Goal: Transaction & Acquisition: Purchase product/service

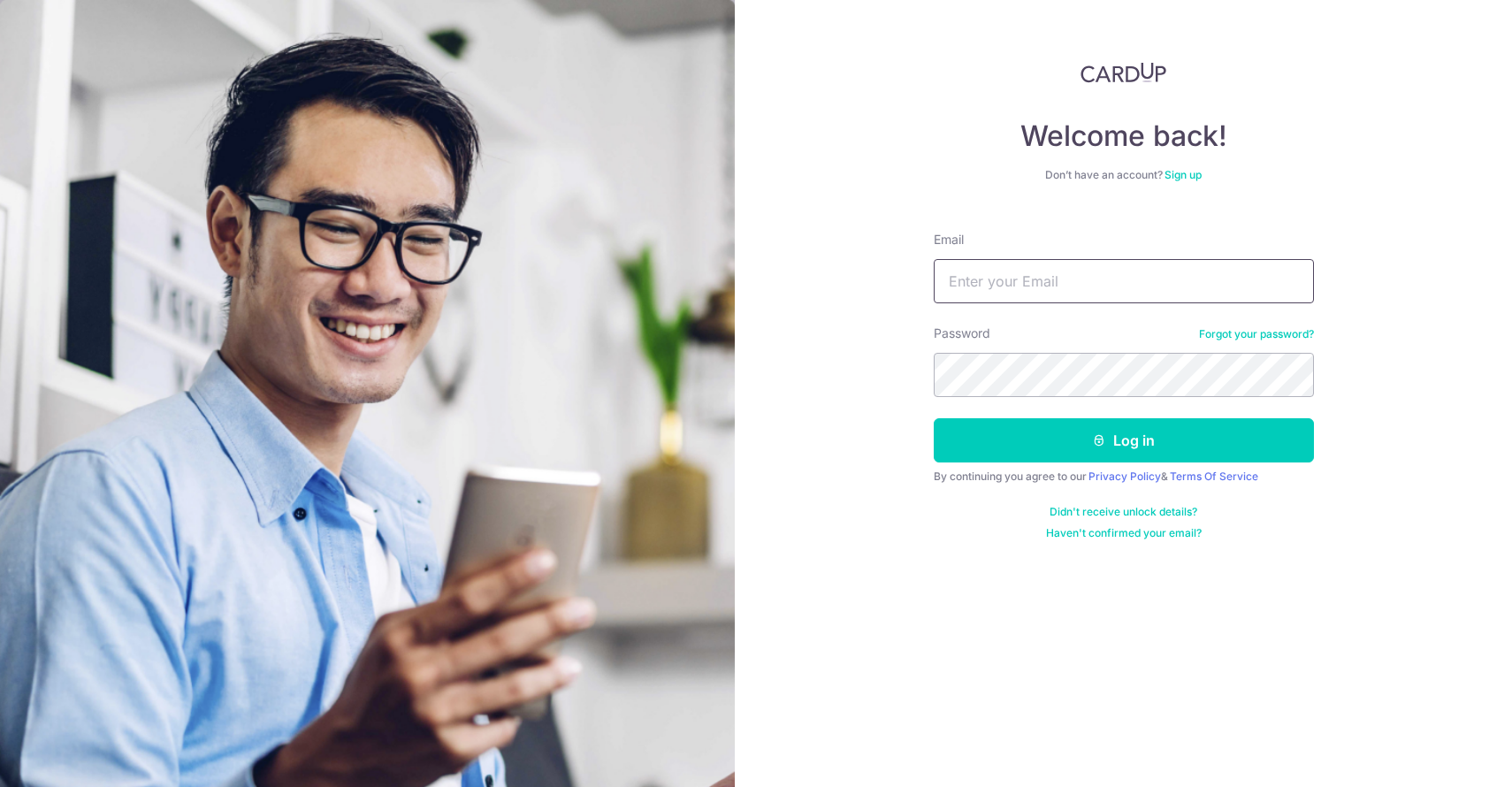
click at [1033, 277] on input "Email" at bounding box center [1123, 281] width 380 height 44
type input "[EMAIL_ADDRESS][DOMAIN_NAME]"
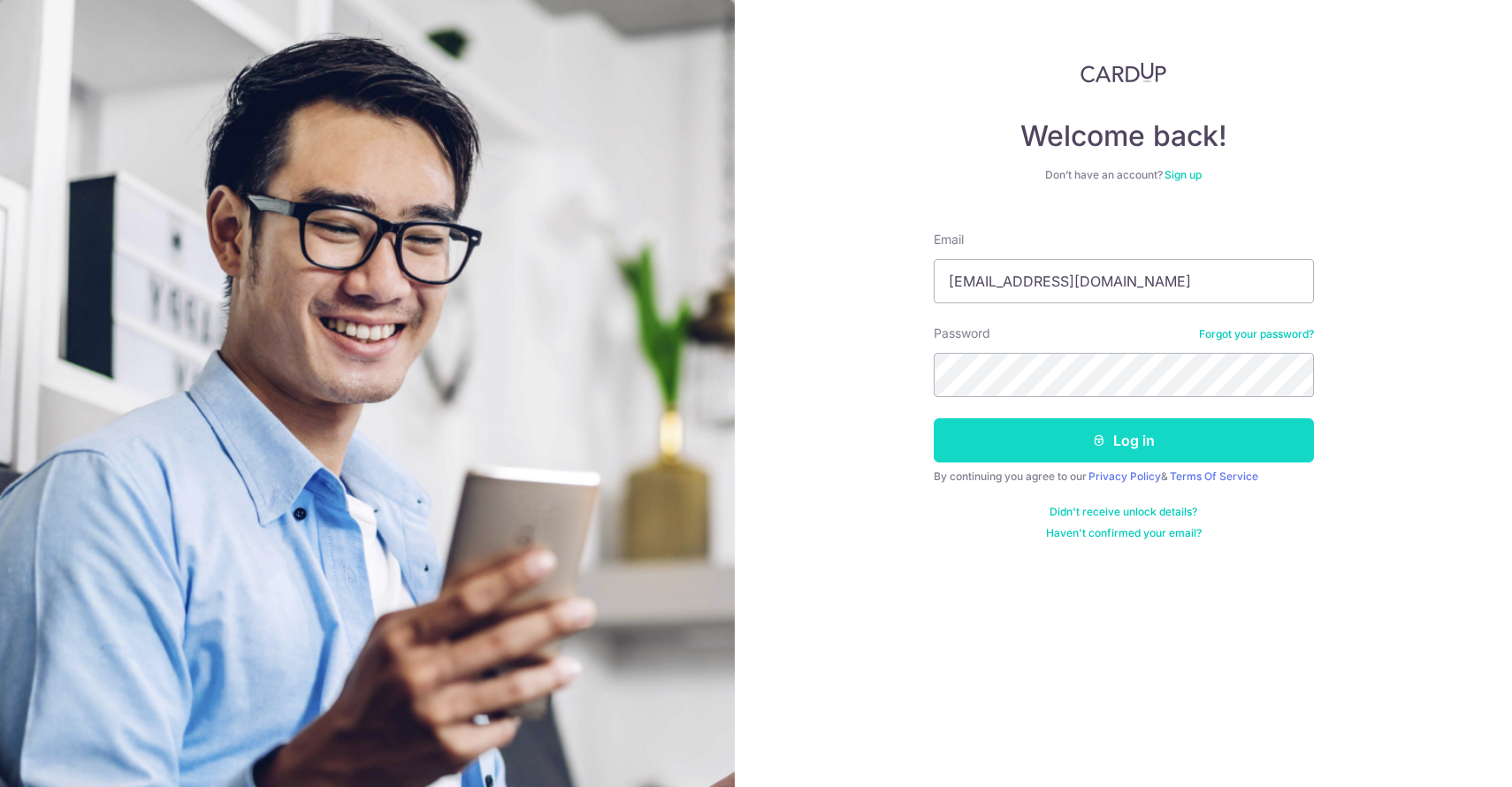
click at [1033, 452] on button "Log in" at bounding box center [1123, 440] width 380 height 44
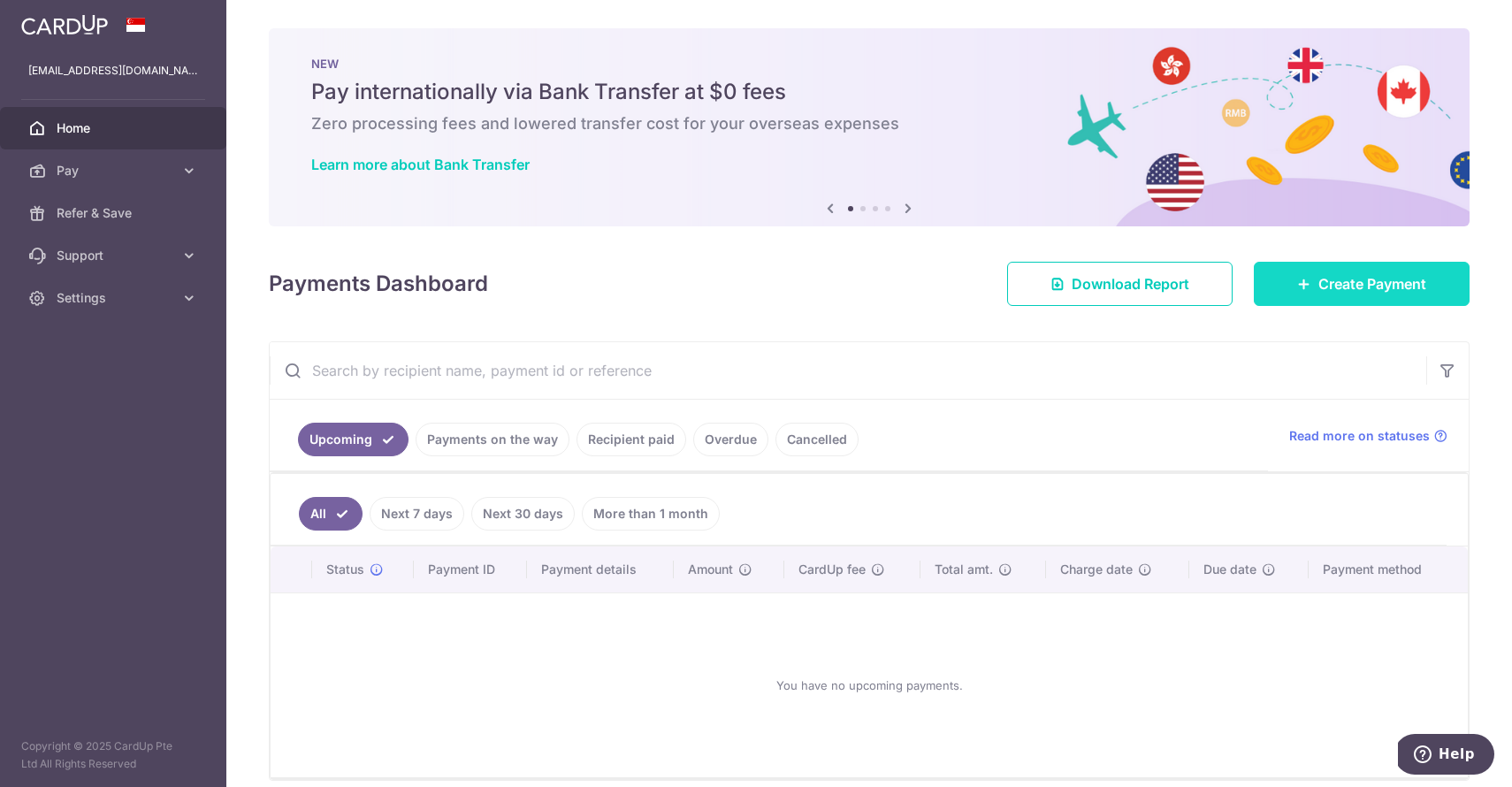
click at [1384, 282] on span "Create Payment" at bounding box center [1372, 283] width 108 height 21
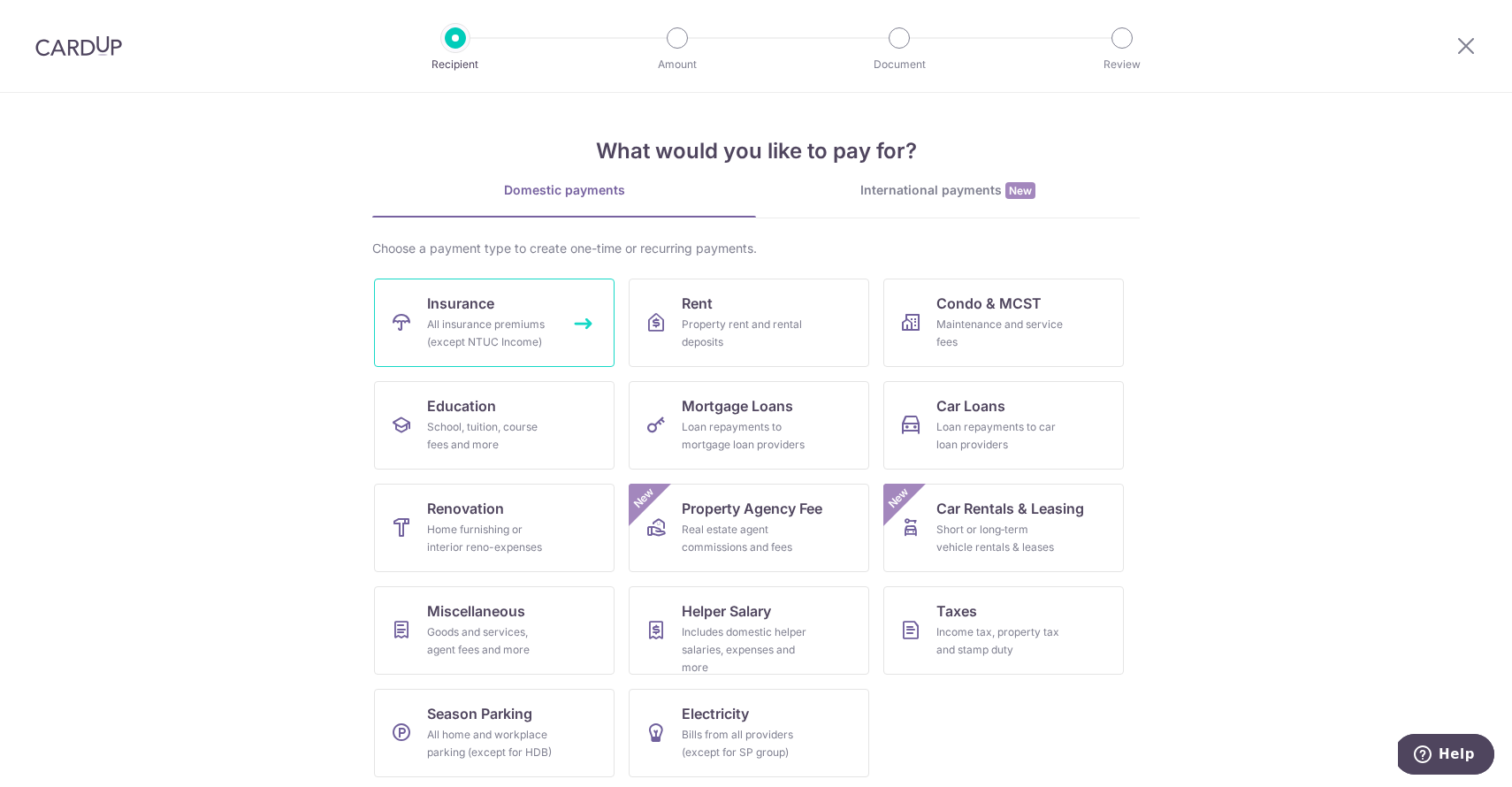
click at [545, 356] on link "Insurance All insurance premiums (except NTUC Income)" at bounding box center [494, 322] width 241 height 88
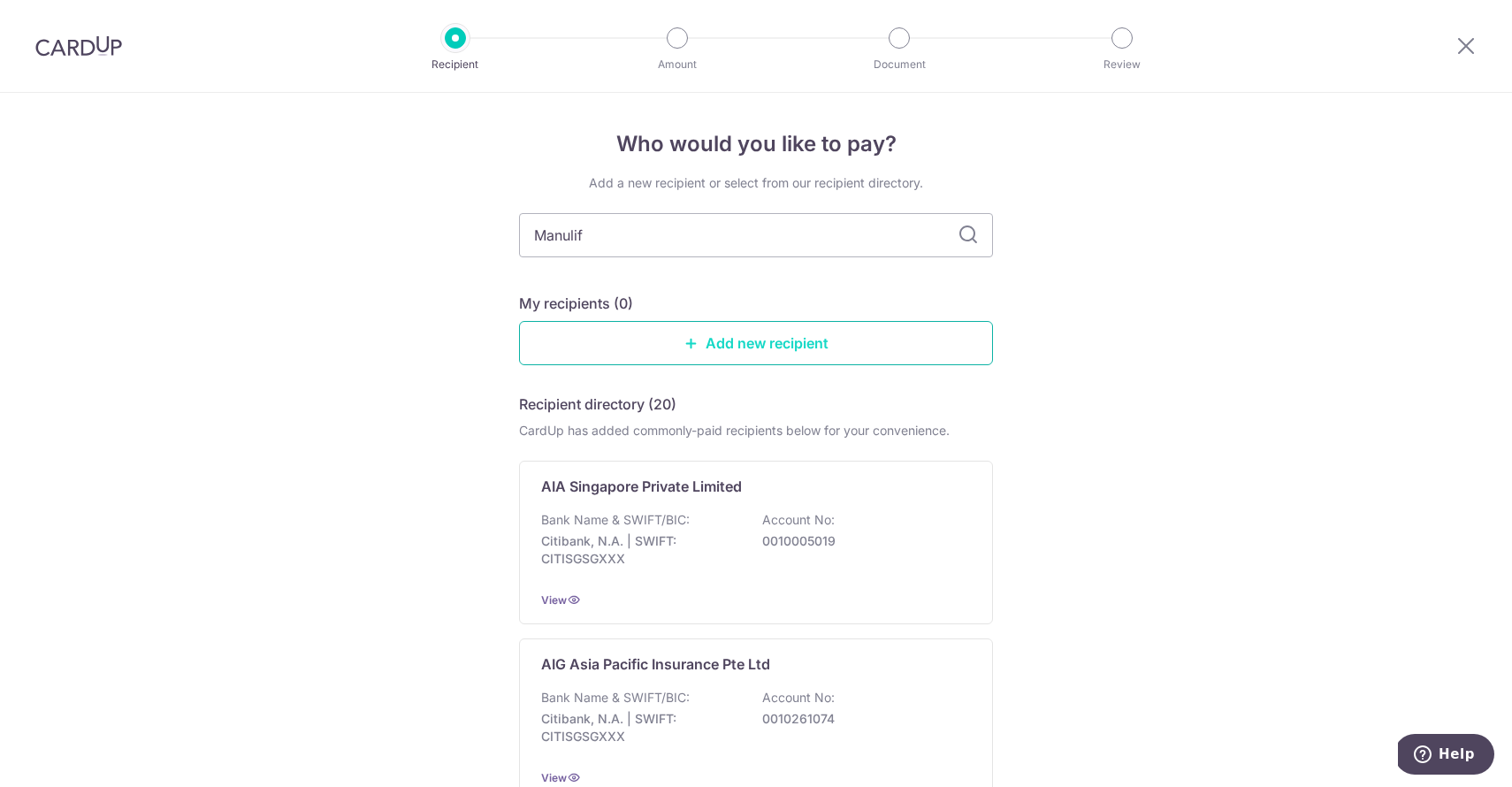
type input "Manulife"
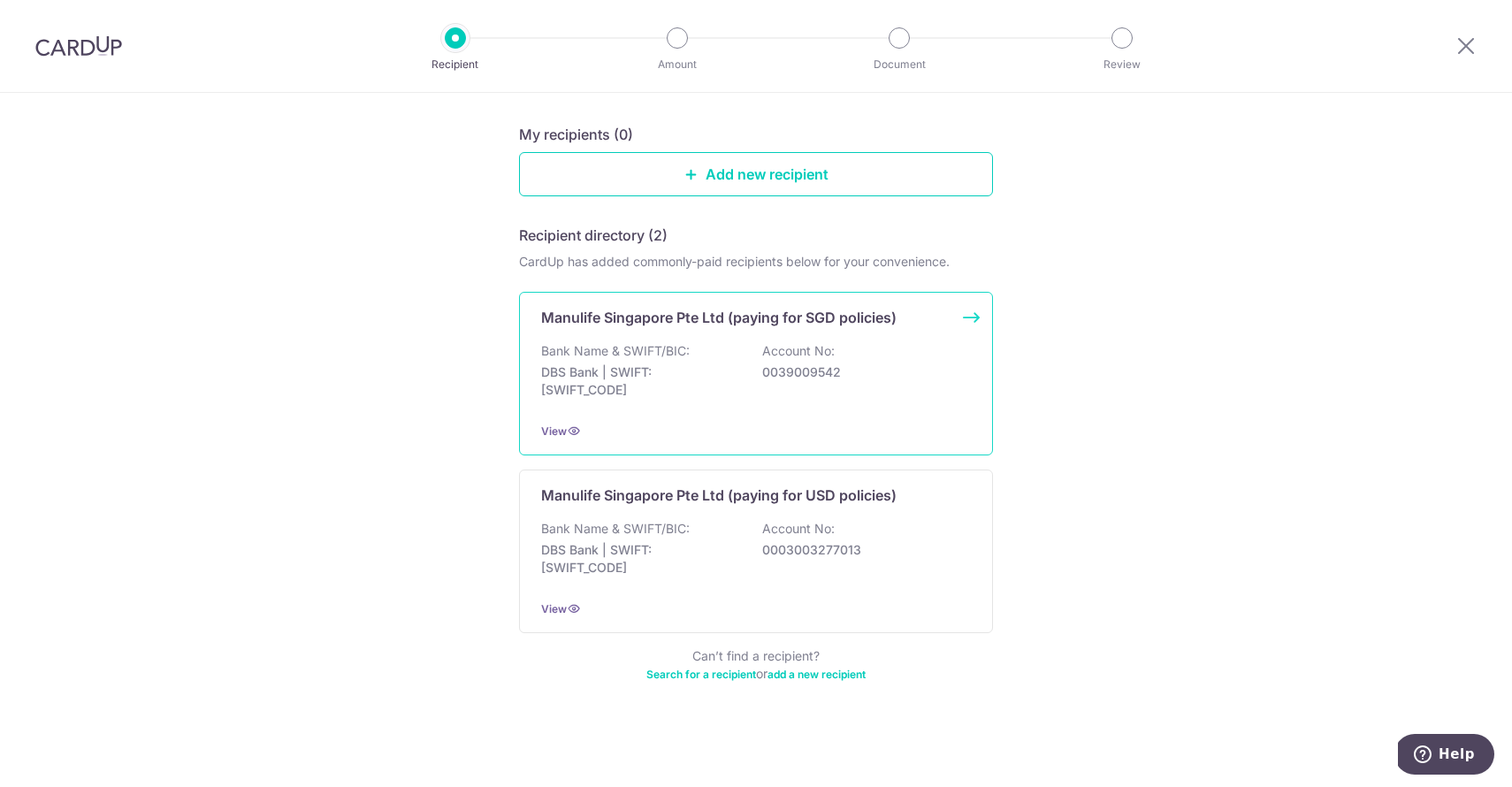
scroll to position [169, 0]
click at [730, 364] on p "DBS Bank | SWIFT: DBSSSGSGXXX" at bounding box center [639, 382] width 198 height 36
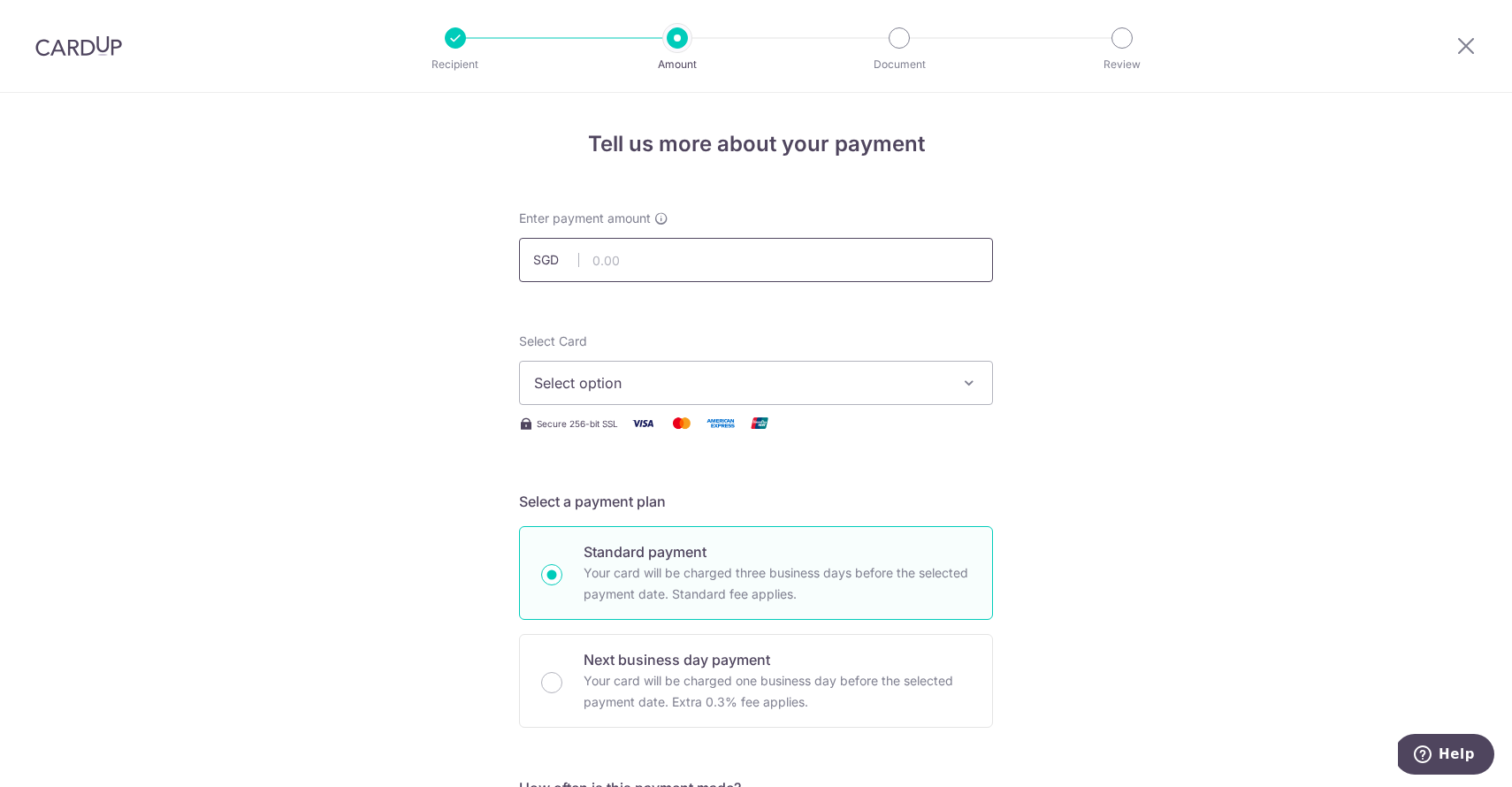
click at [720, 262] on input "text" at bounding box center [756, 259] width 474 height 44
type input "1,208.00"
click at [641, 373] on span "Select option" at bounding box center [740, 382] width 412 height 21
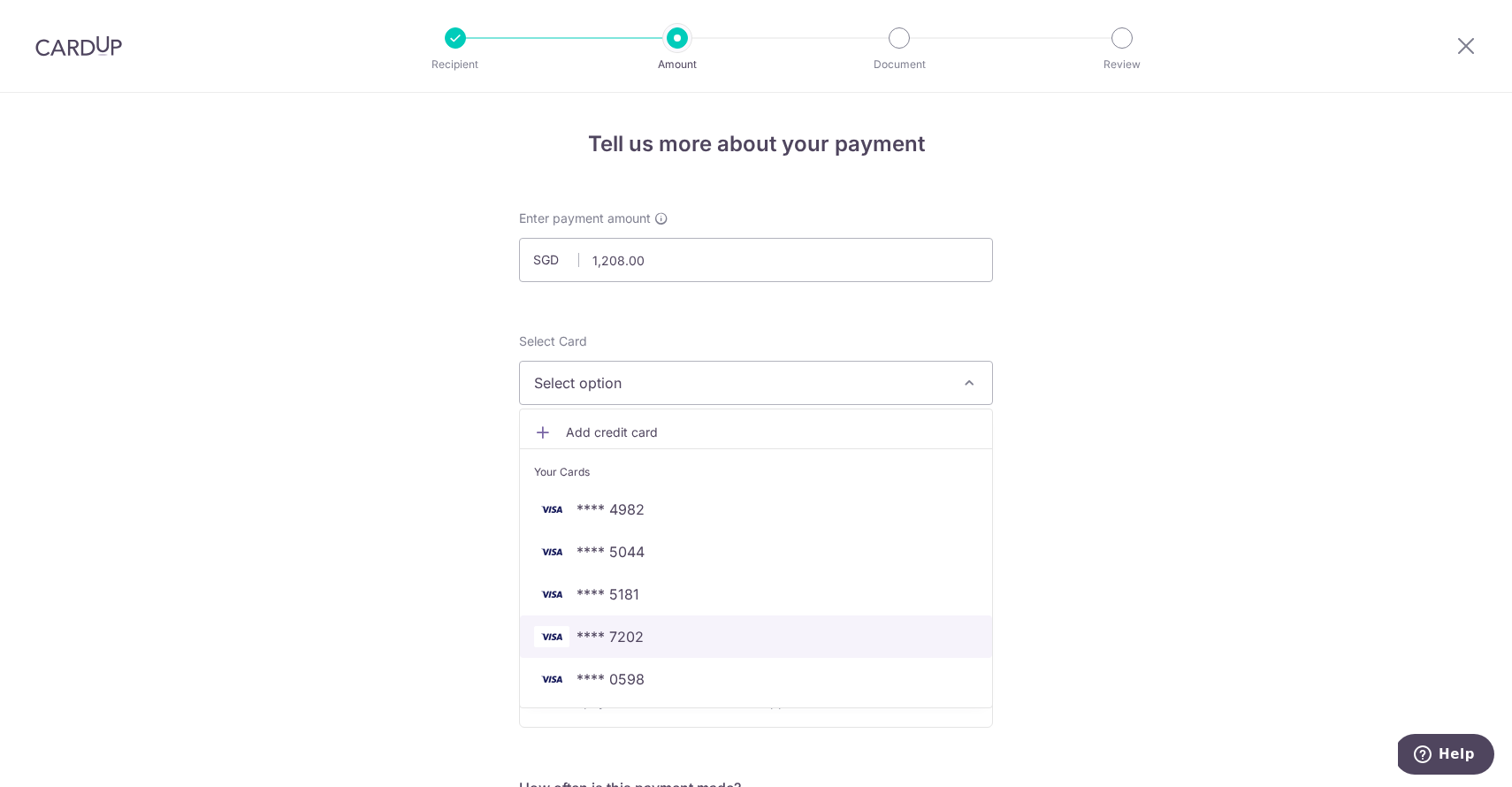
click at [621, 626] on span "**** 7202" at bounding box center [610, 636] width 68 height 21
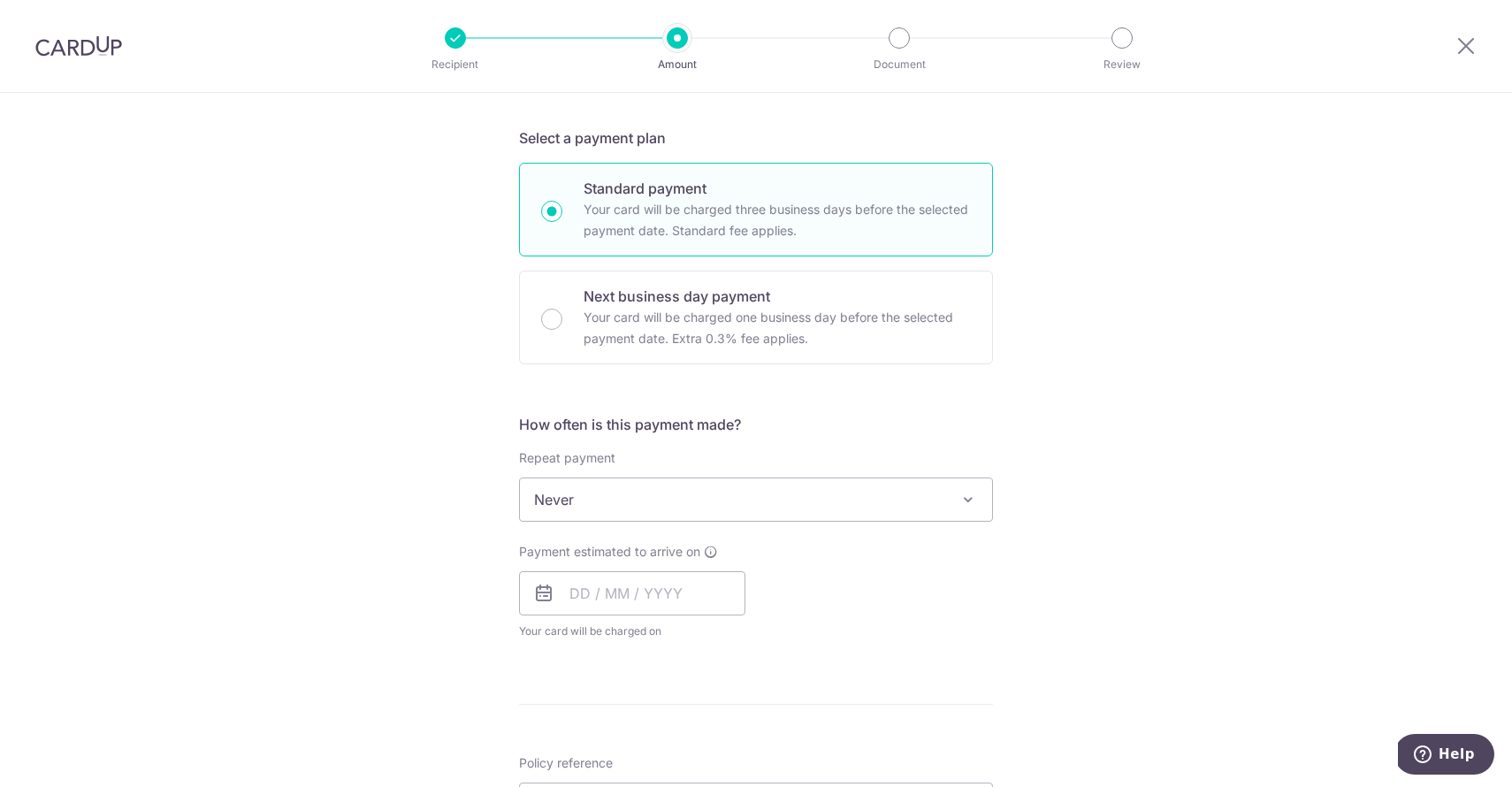
scroll to position [374, 0]
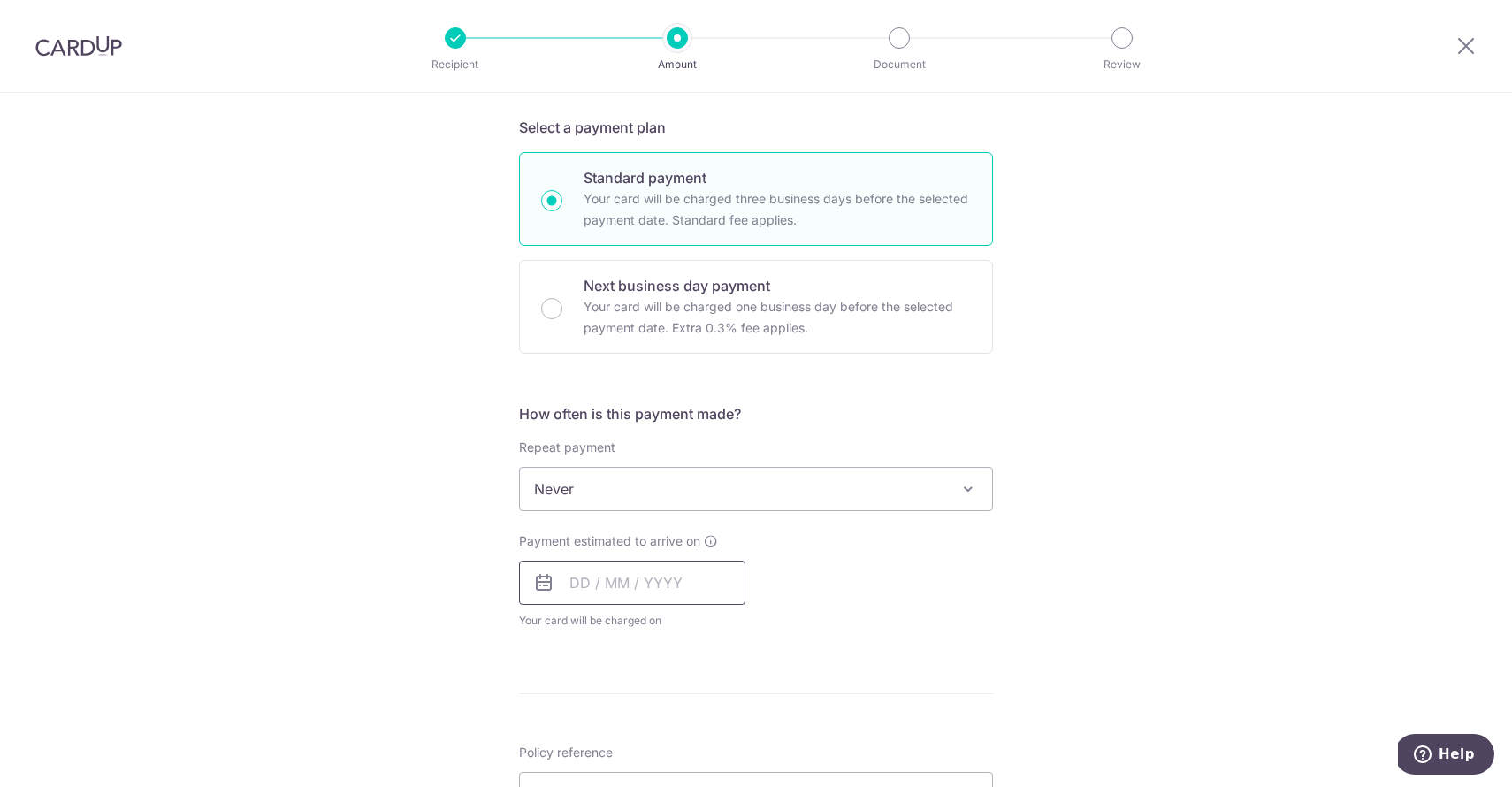
click at [588, 580] on input "text" at bounding box center [632, 582] width 227 height 44
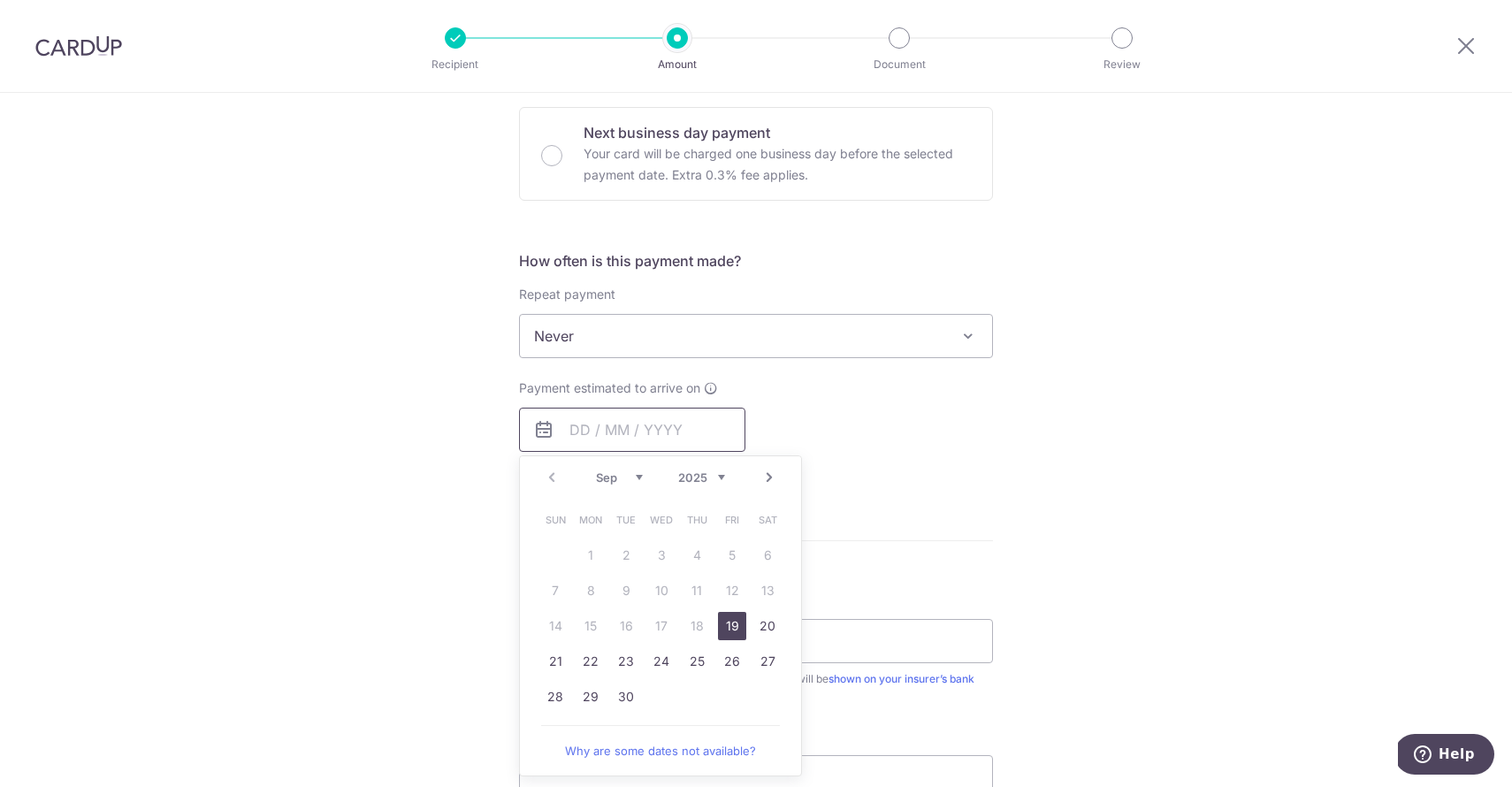
scroll to position [569, 0]
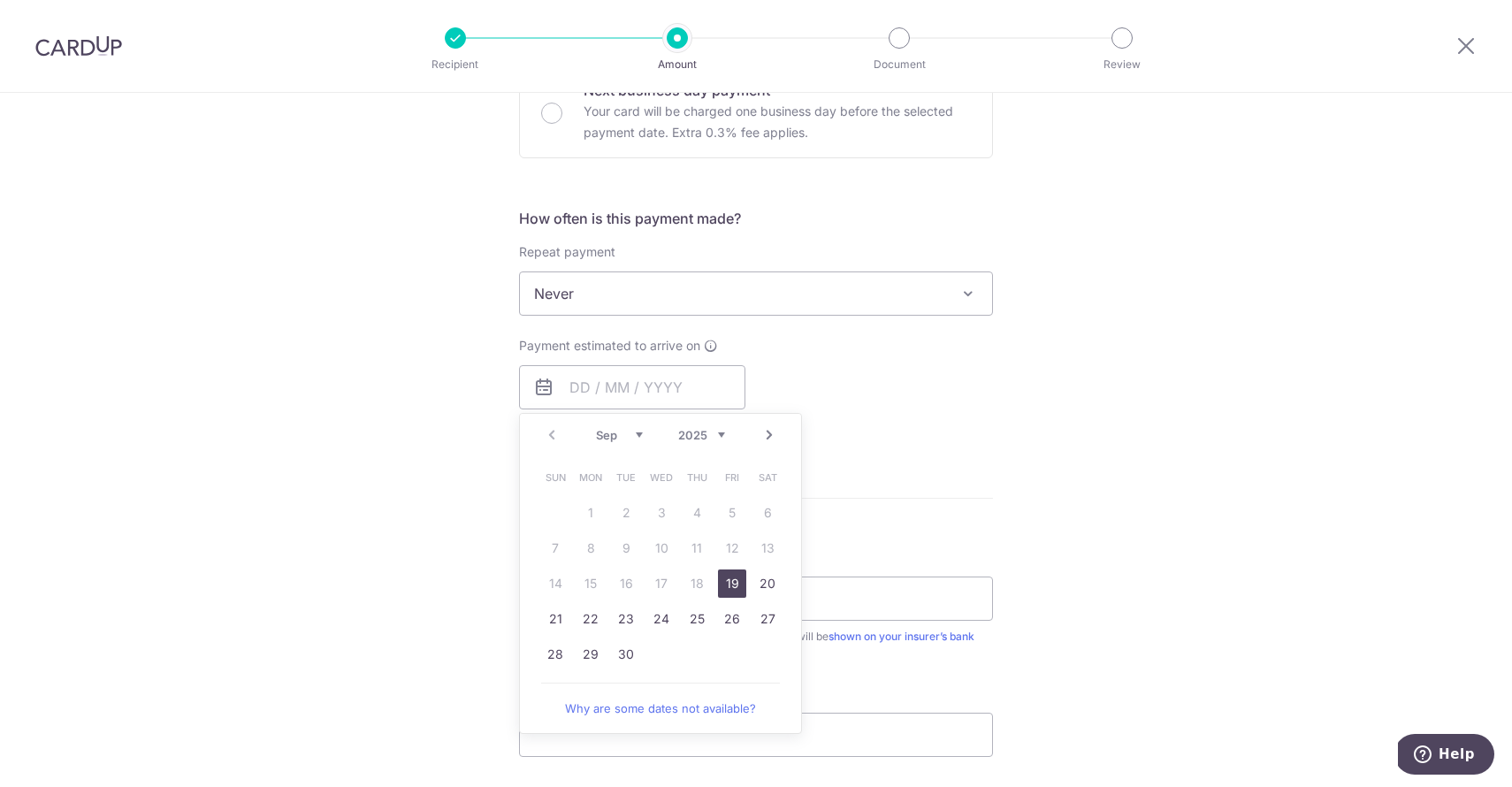
click at [732, 584] on link "19" at bounding box center [732, 583] width 28 height 28
type input "[DATE]"
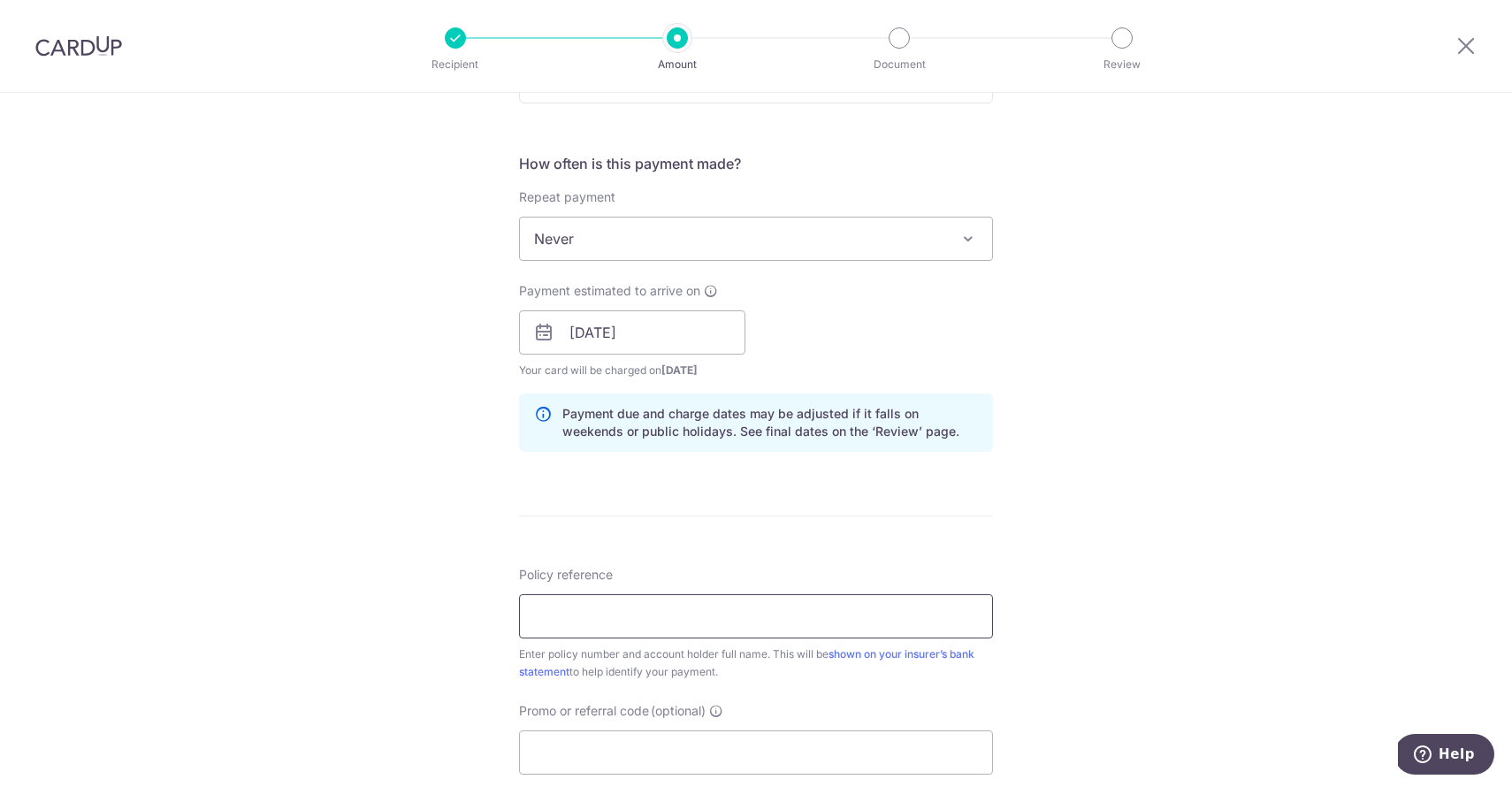
scroll to position [629, 0]
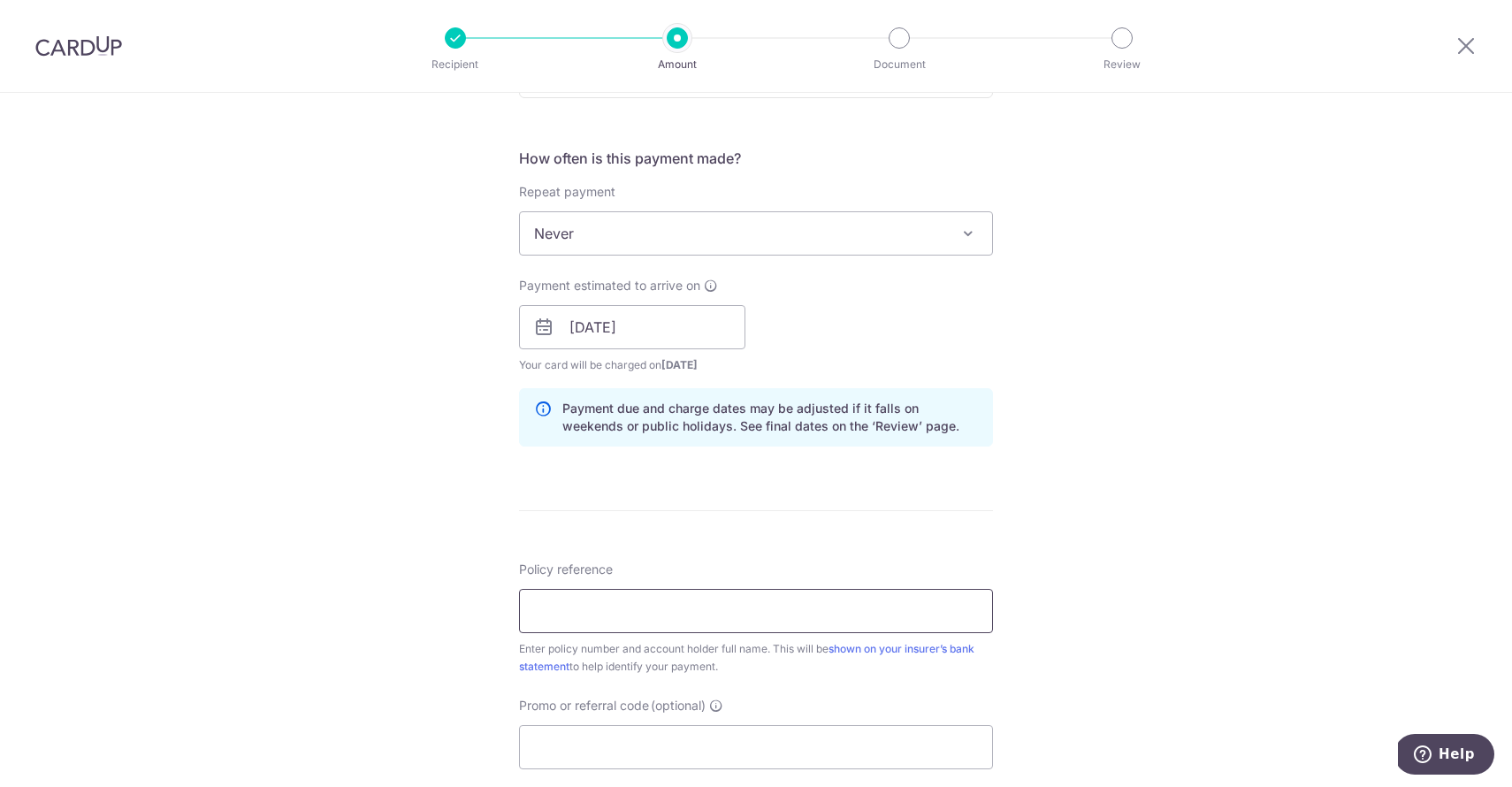
click at [663, 613] on input "Policy reference" at bounding box center [756, 610] width 474 height 44
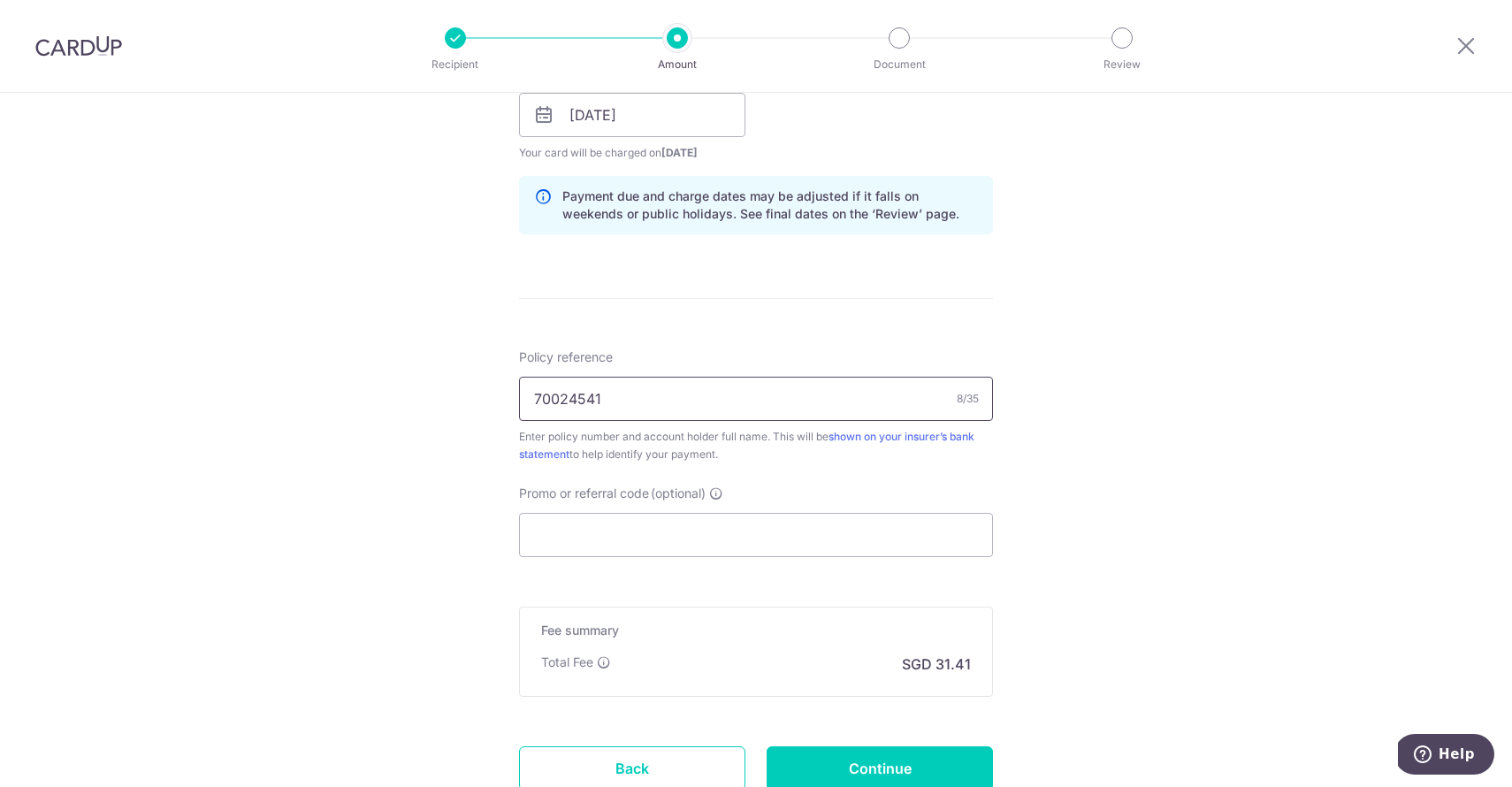
scroll to position [855, 0]
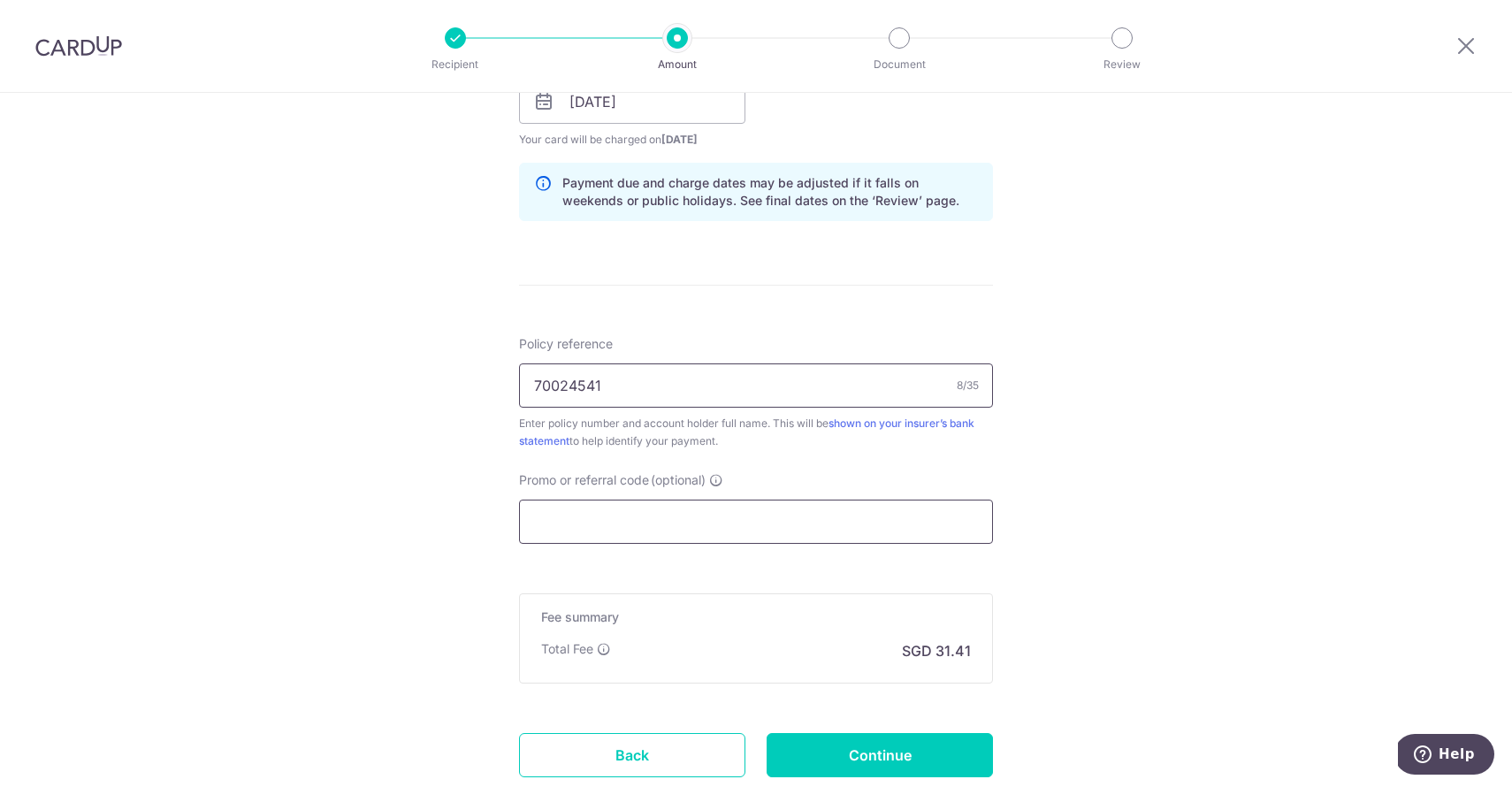
type input "70024541"
click at [666, 521] on input "Promo or referral code (optional)" at bounding box center [756, 522] width 474 height 44
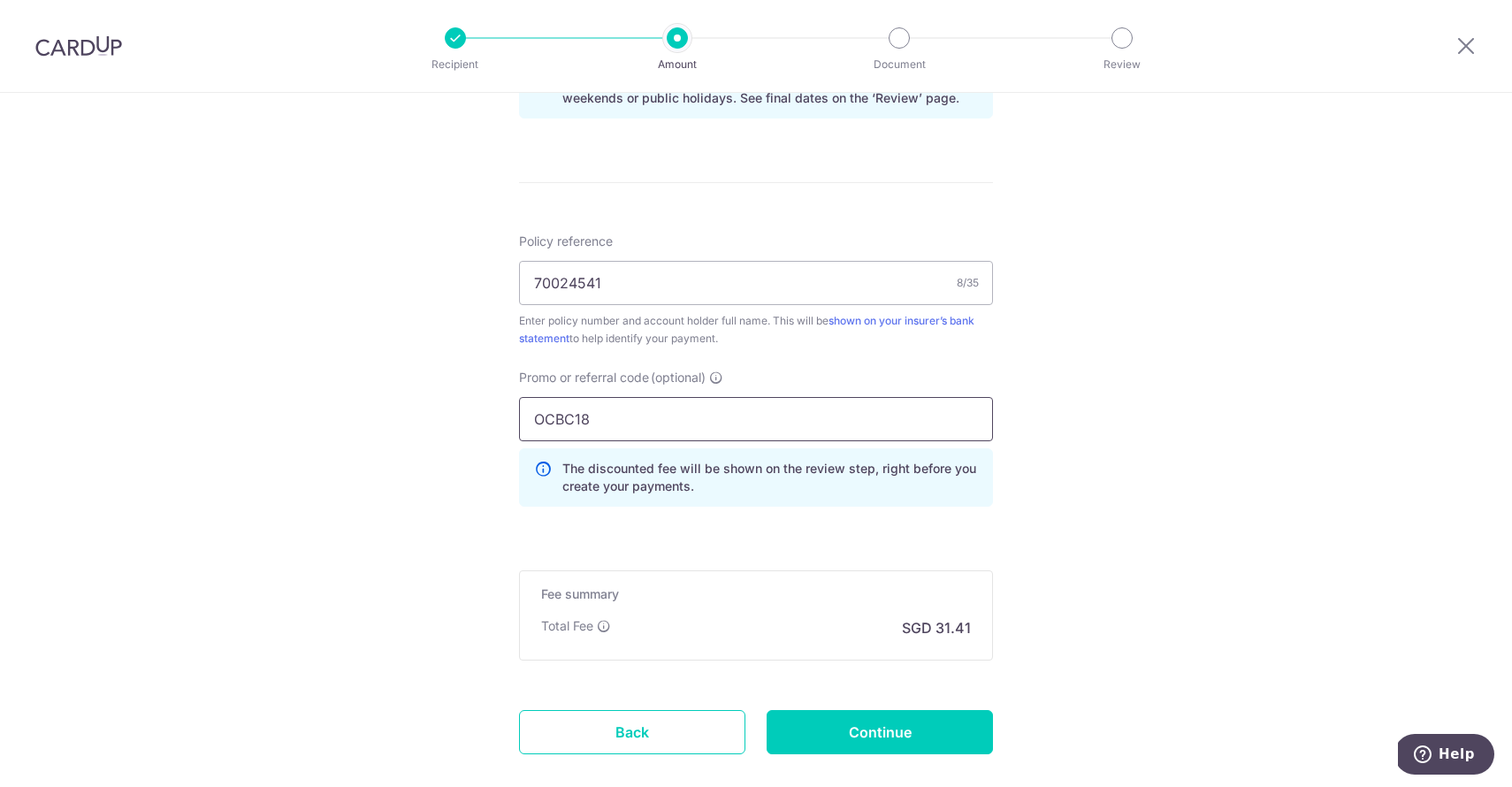
scroll to position [981, 0]
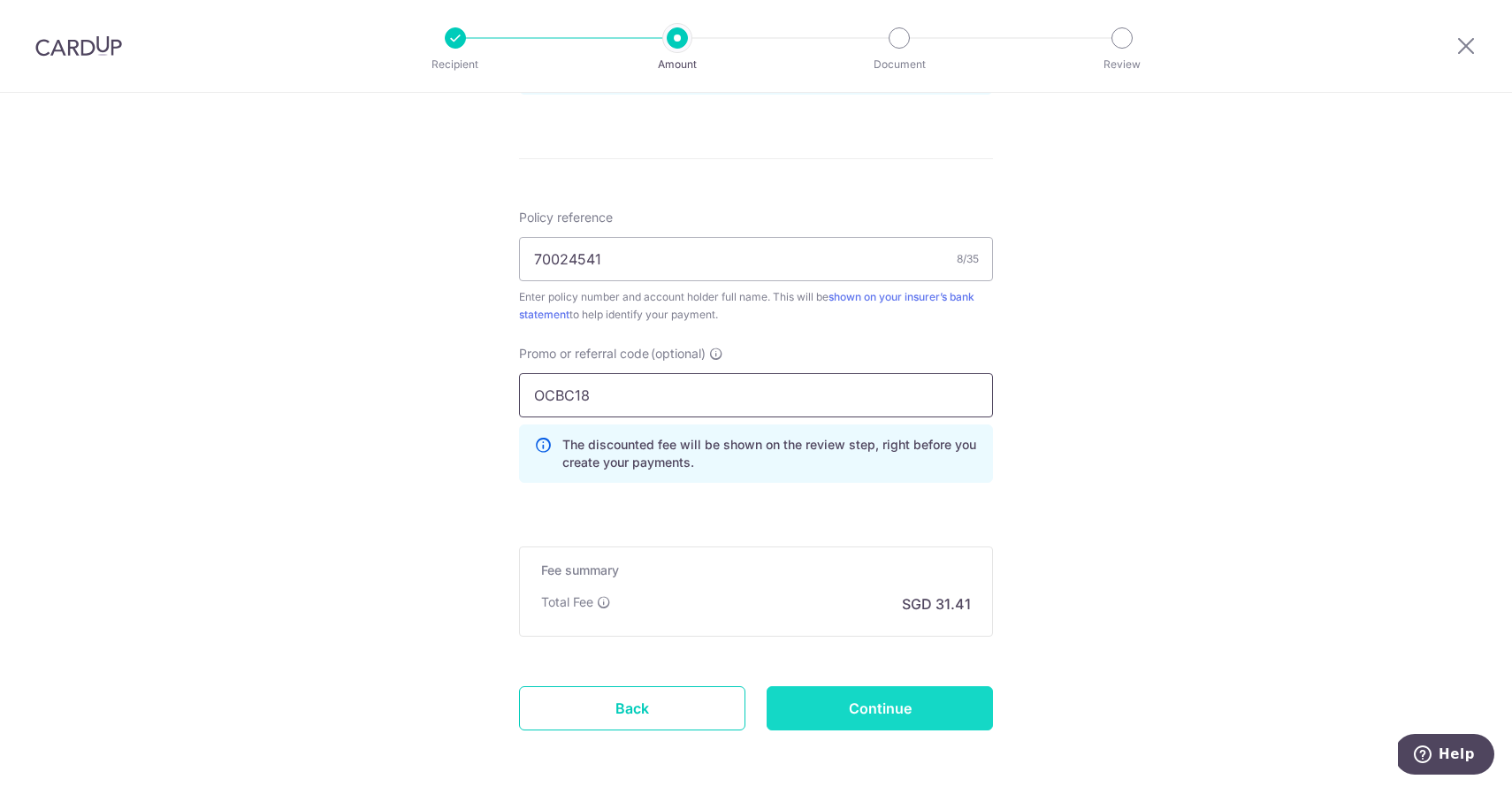
type input "OCBC18"
click at [855, 705] on input "Continue" at bounding box center [880, 708] width 227 height 44
type input "Create Schedule"
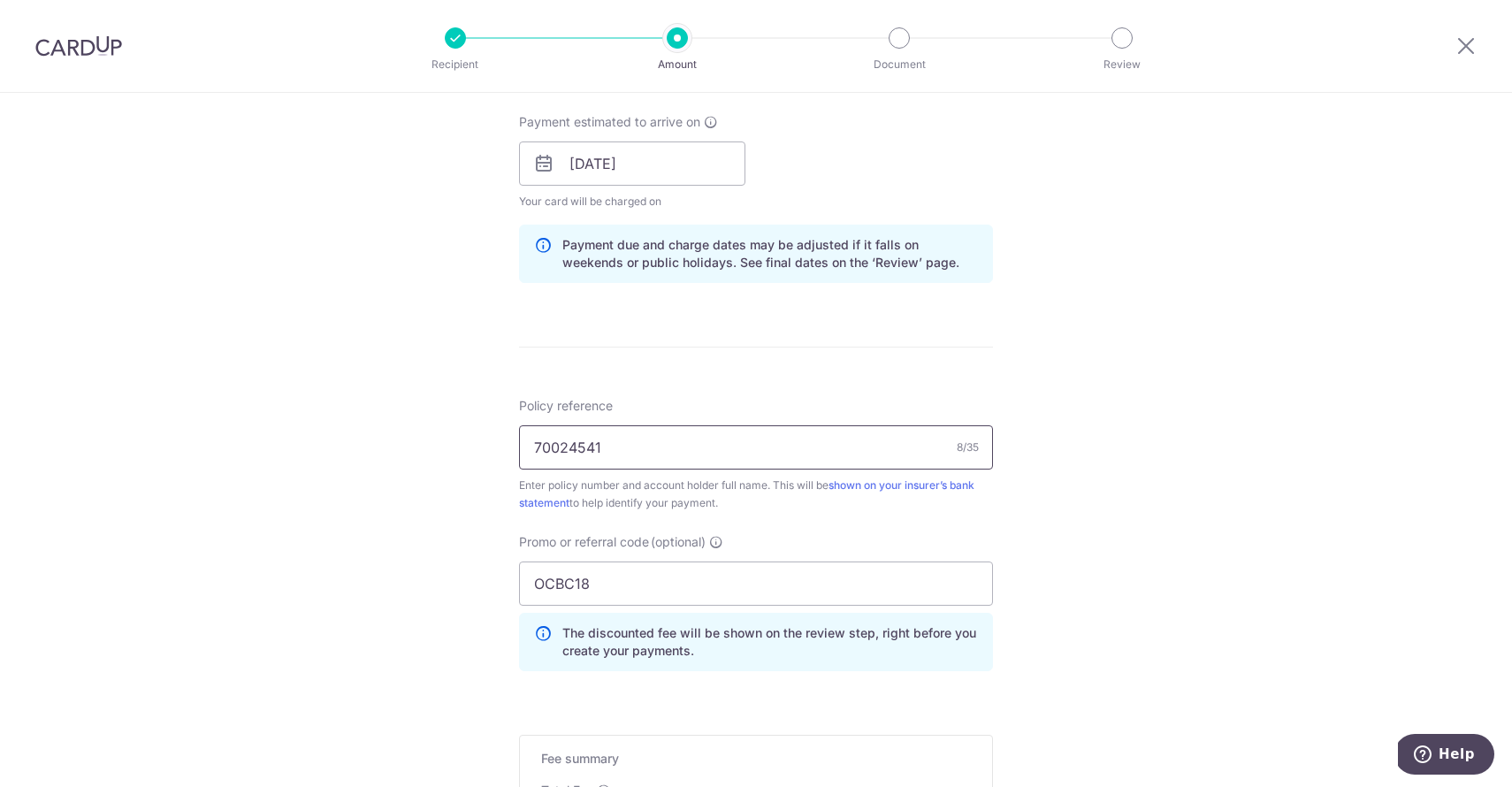
scroll to position [805, 0]
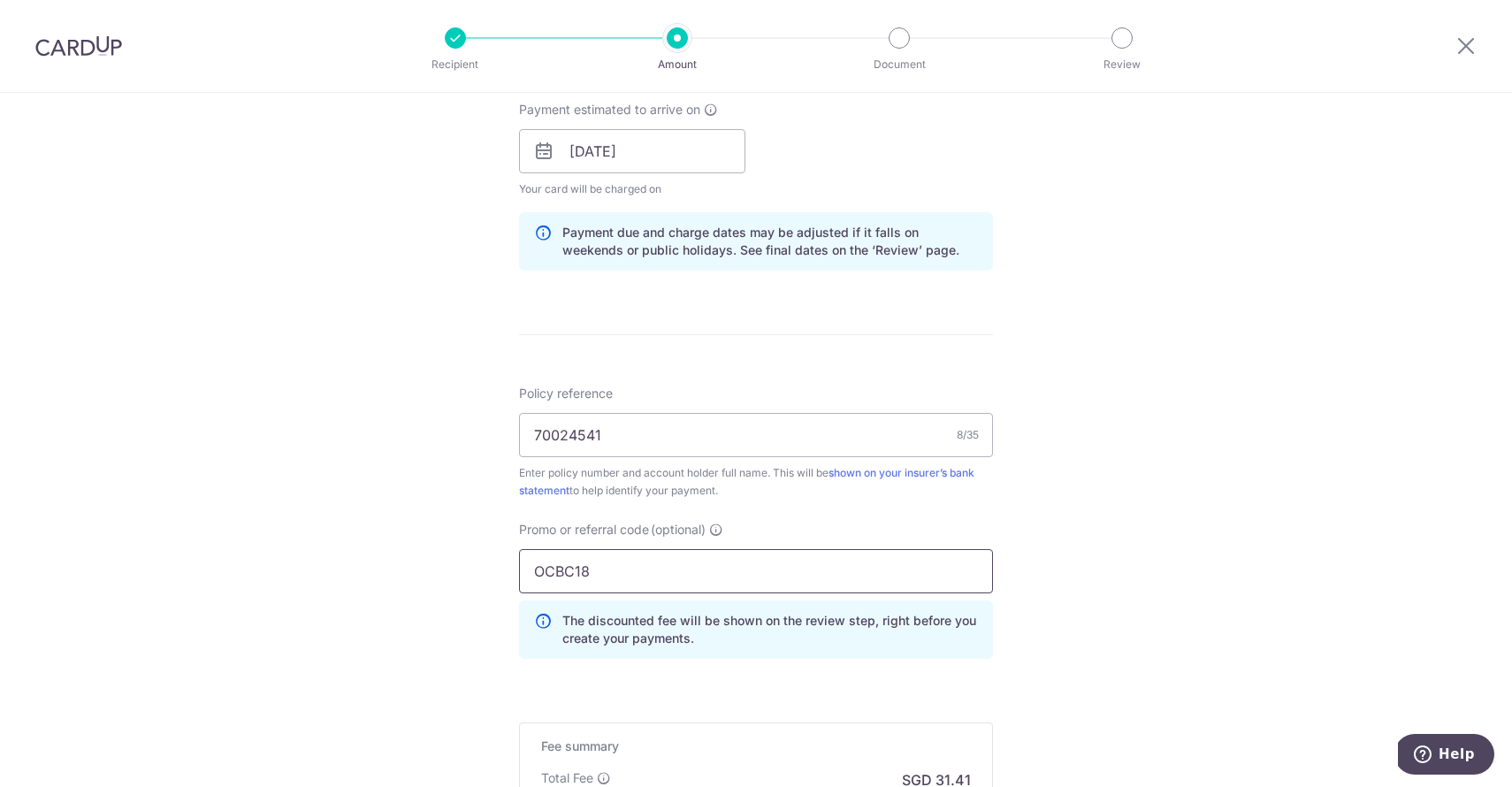
click at [613, 578] on input "OCBC18" at bounding box center [756, 570] width 474 height 44
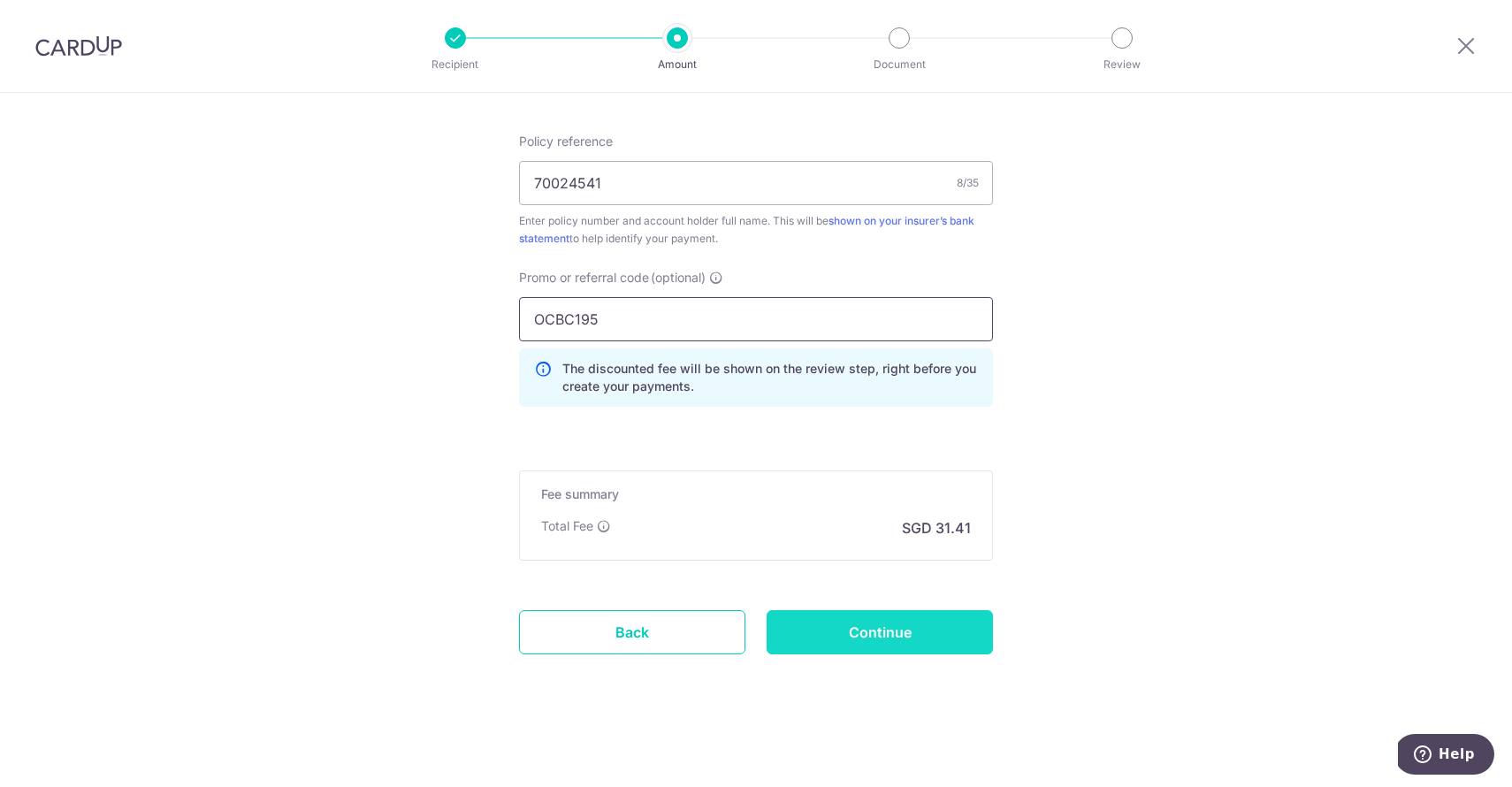
scroll to position [1057, 0]
type input "OCBC195"
click at [867, 634] on input "Continue" at bounding box center [880, 632] width 227 height 44
type input "Update Schedule"
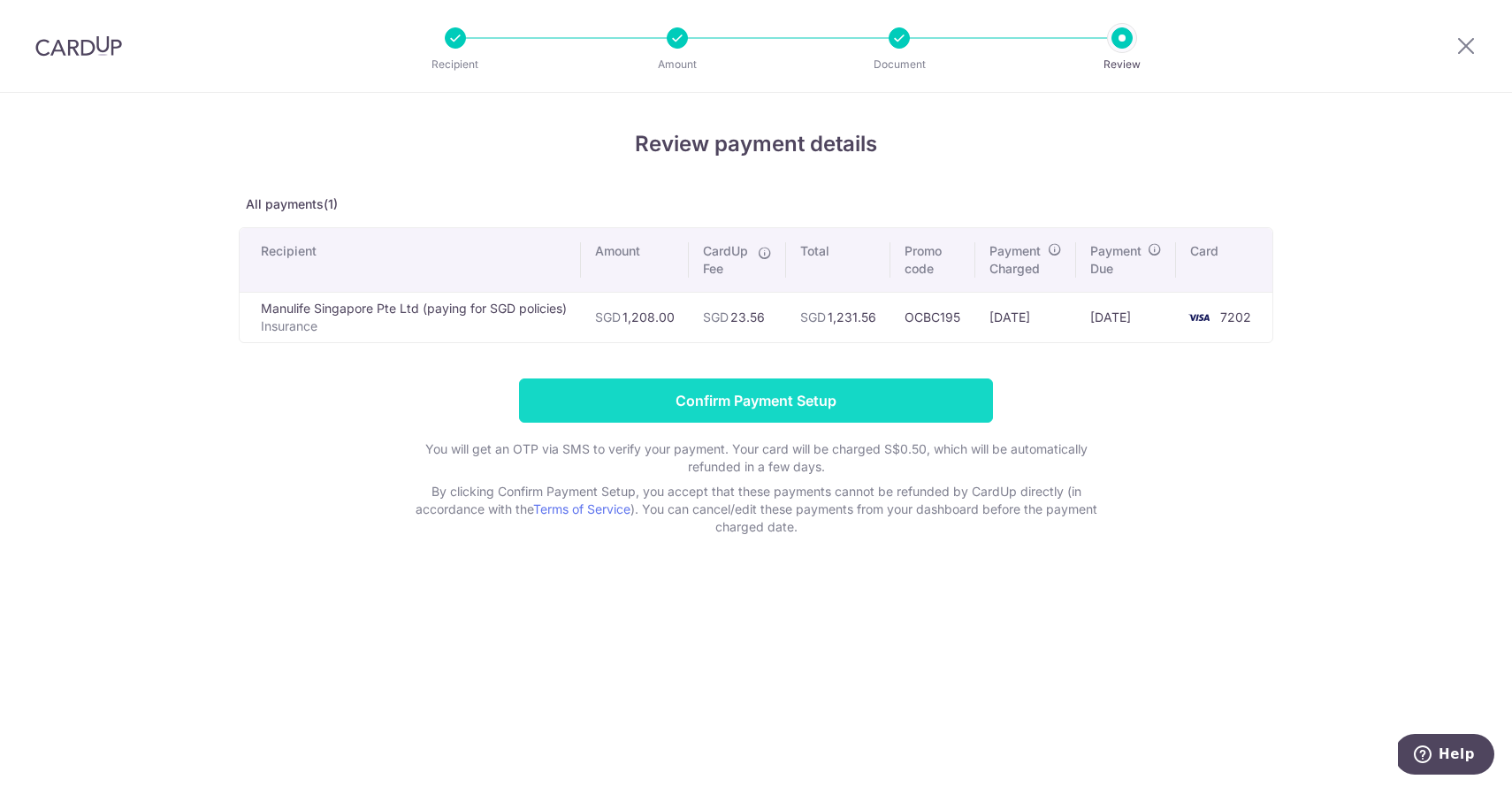
click at [851, 415] on input "Confirm Payment Setup" at bounding box center [756, 400] width 474 height 44
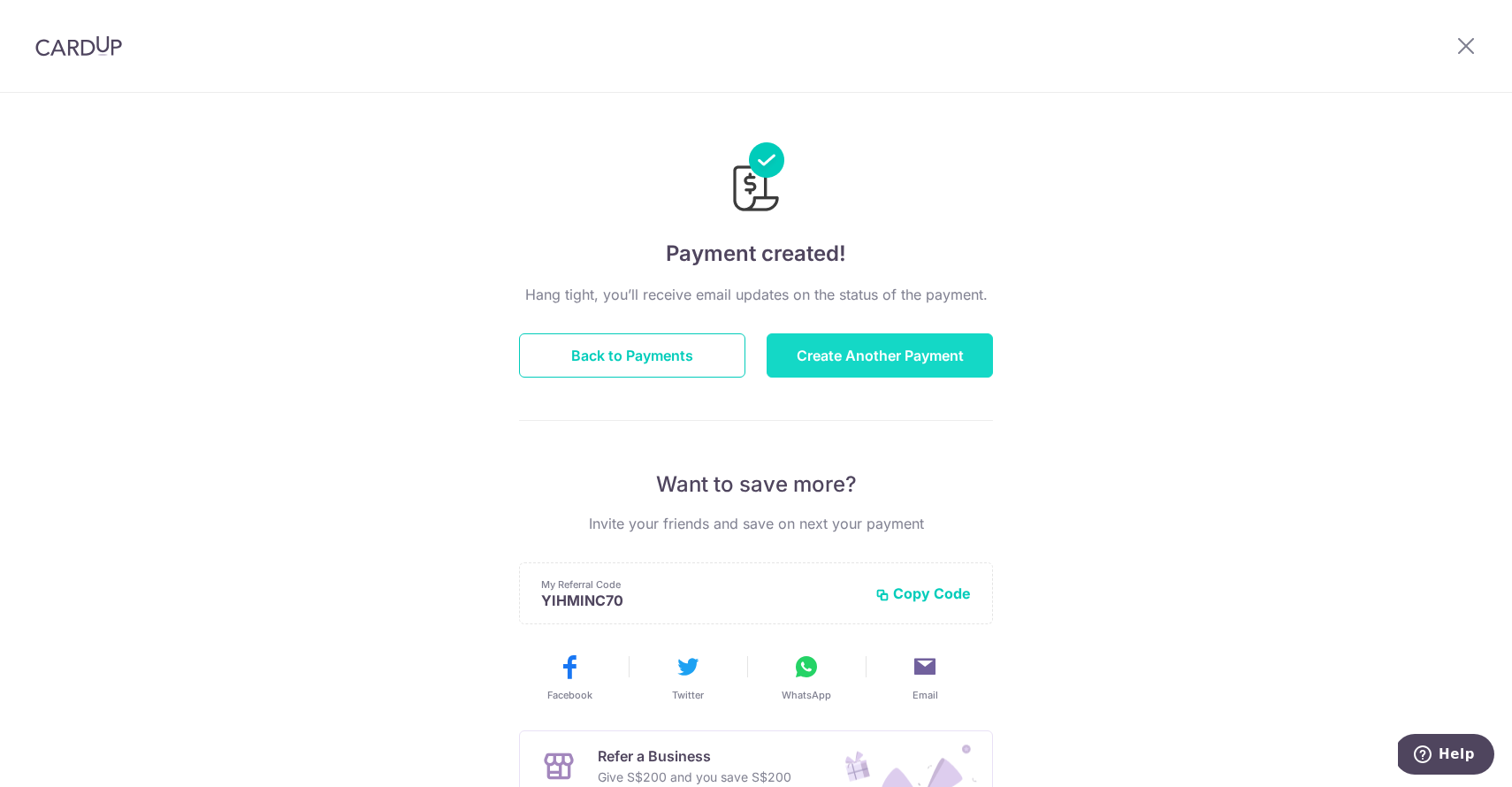
click at [849, 353] on button "Create Another Payment" at bounding box center [880, 355] width 227 height 44
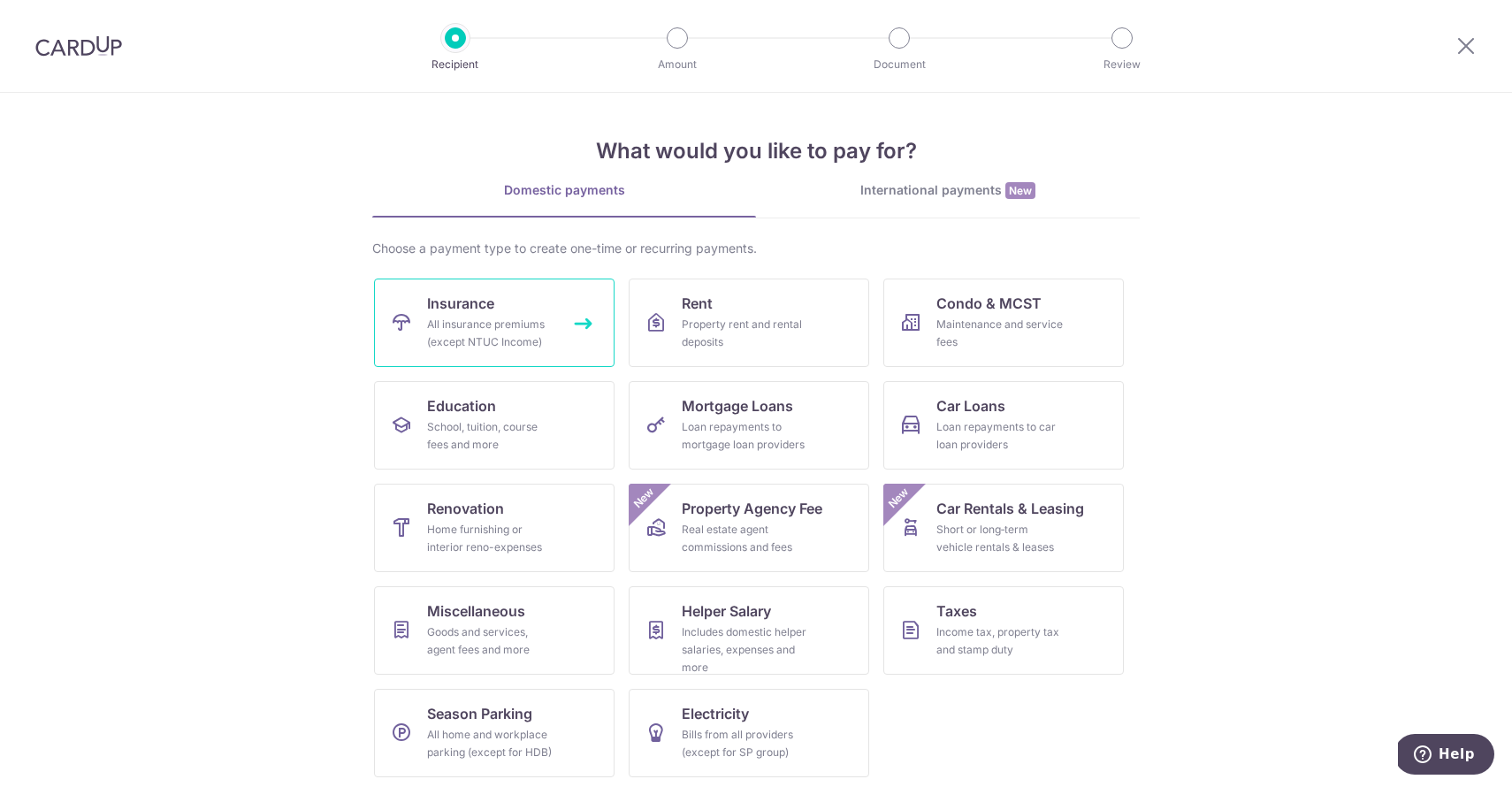
click at [501, 324] on div "All insurance premiums (except NTUC Income)" at bounding box center [491, 334] width 127 height 36
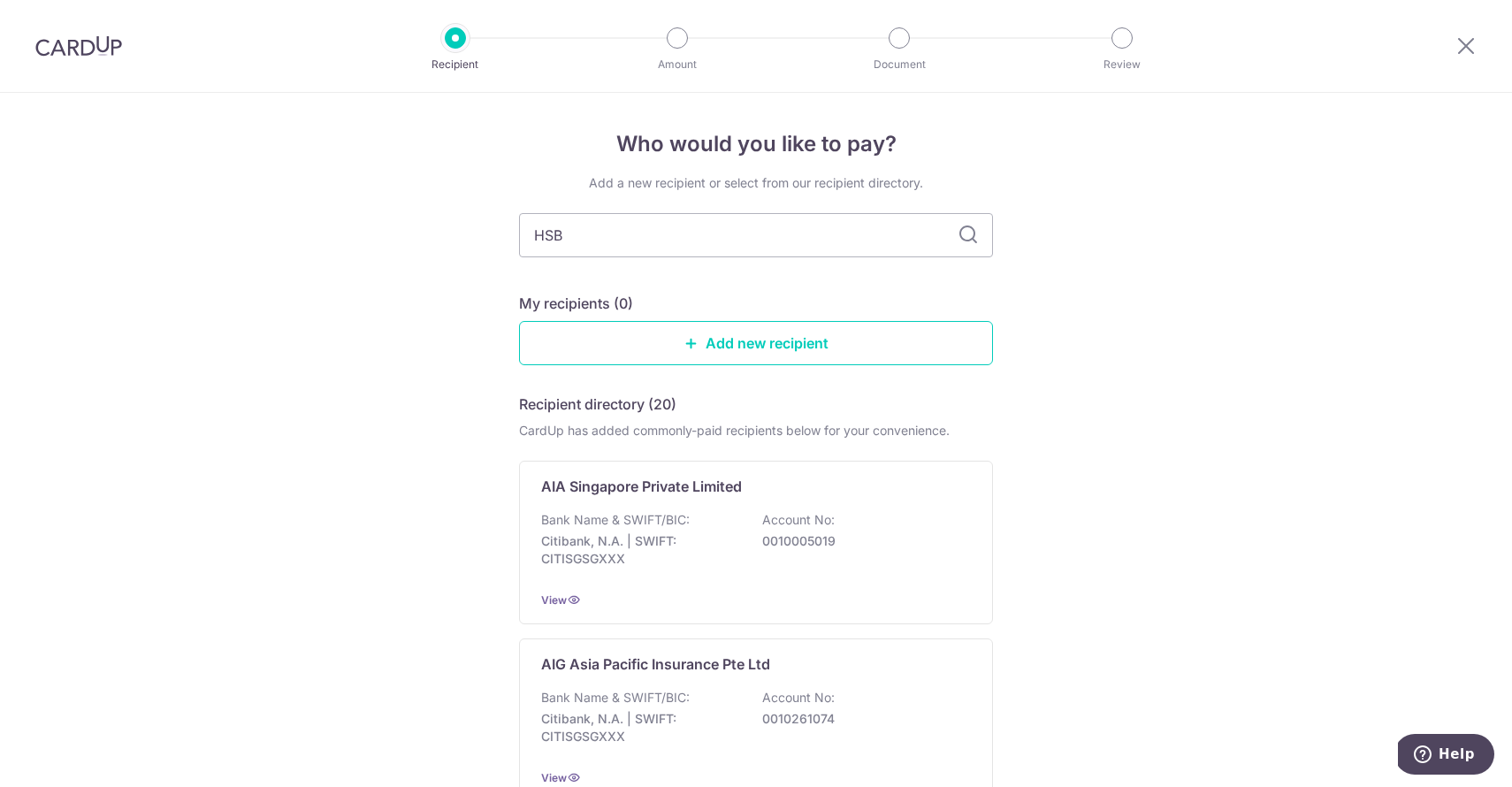
type input "HSBC"
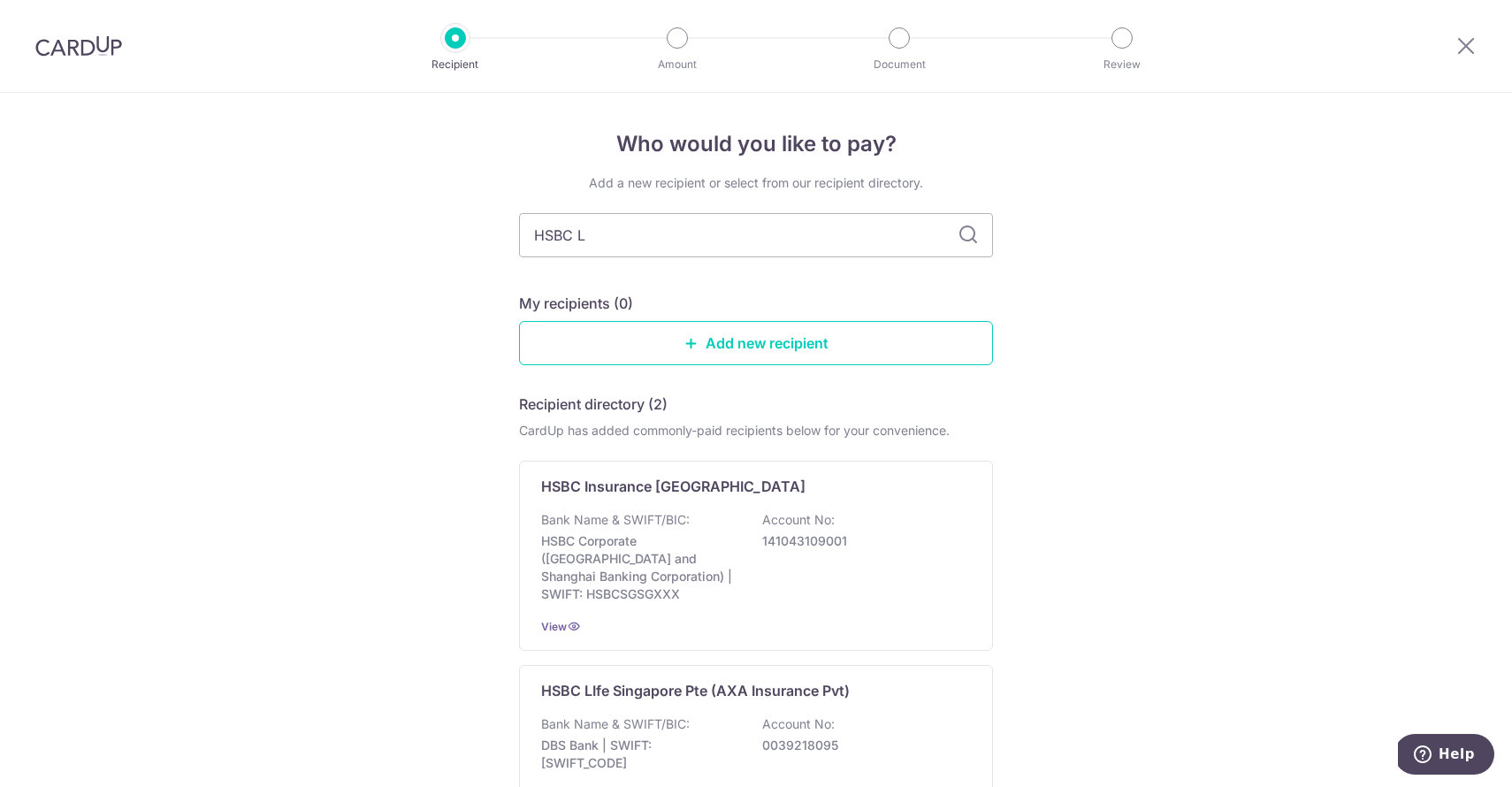
type input "HSBC Li"
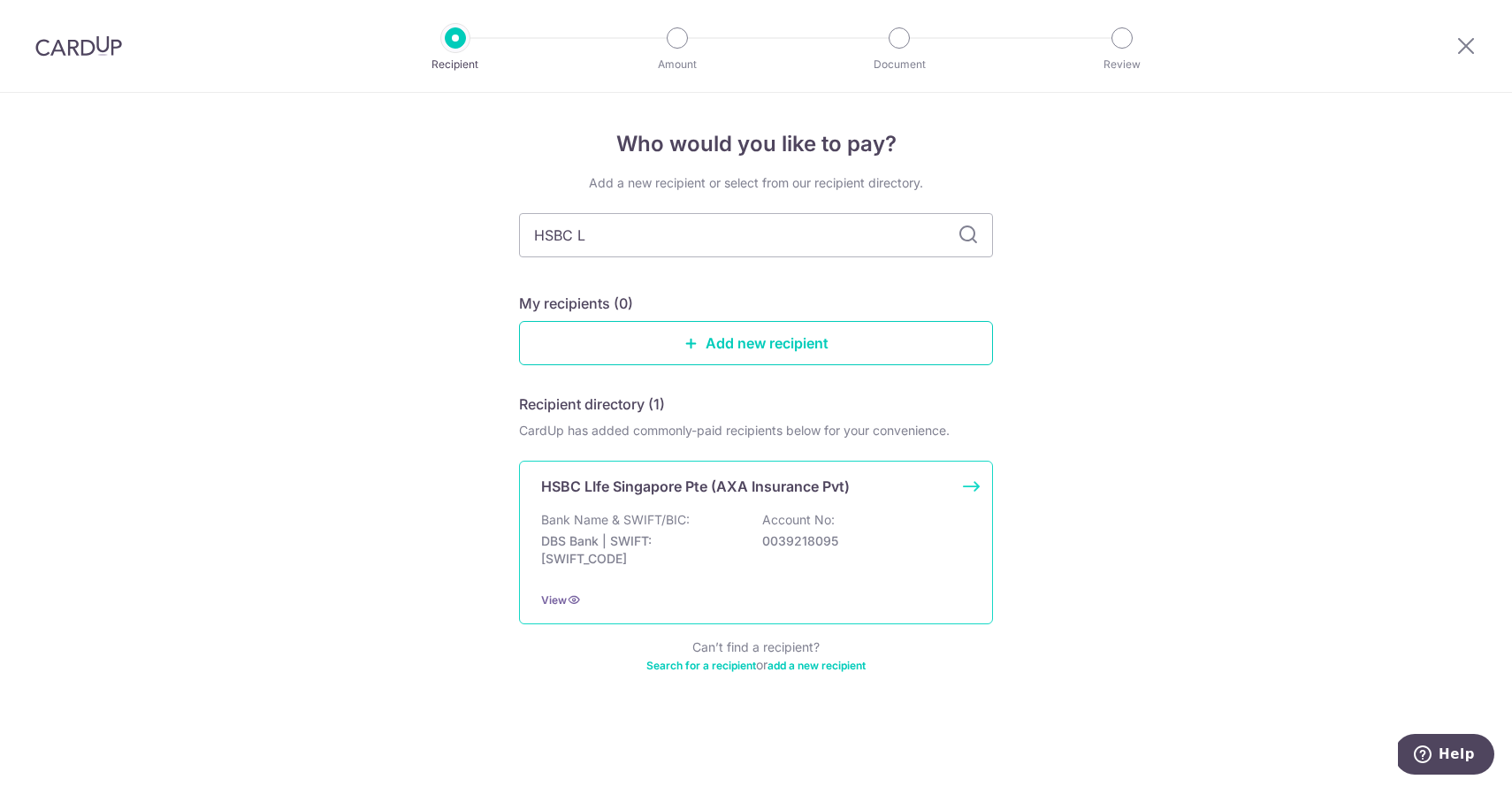
type input "HSBC"
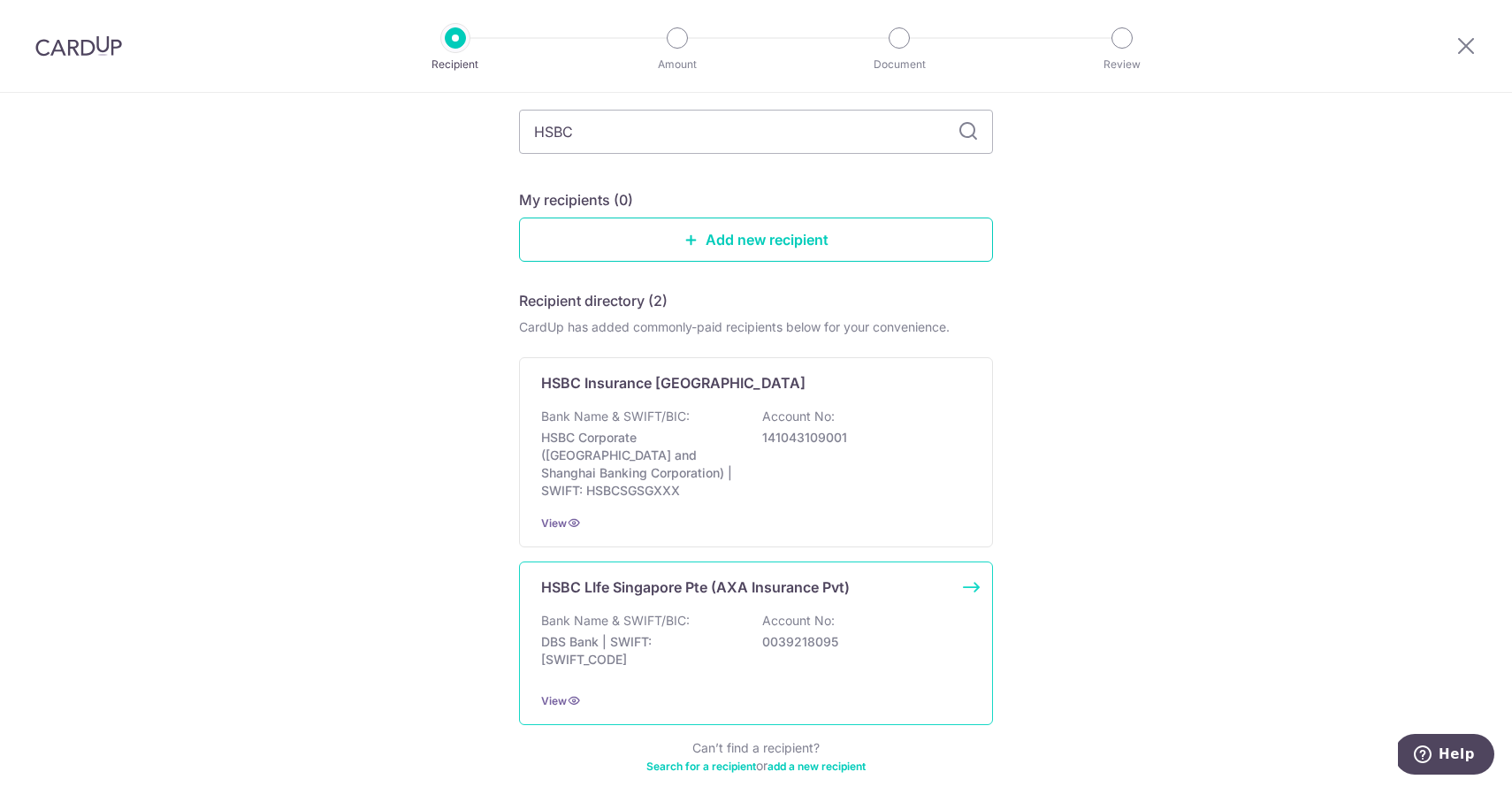
scroll to position [130, 0]
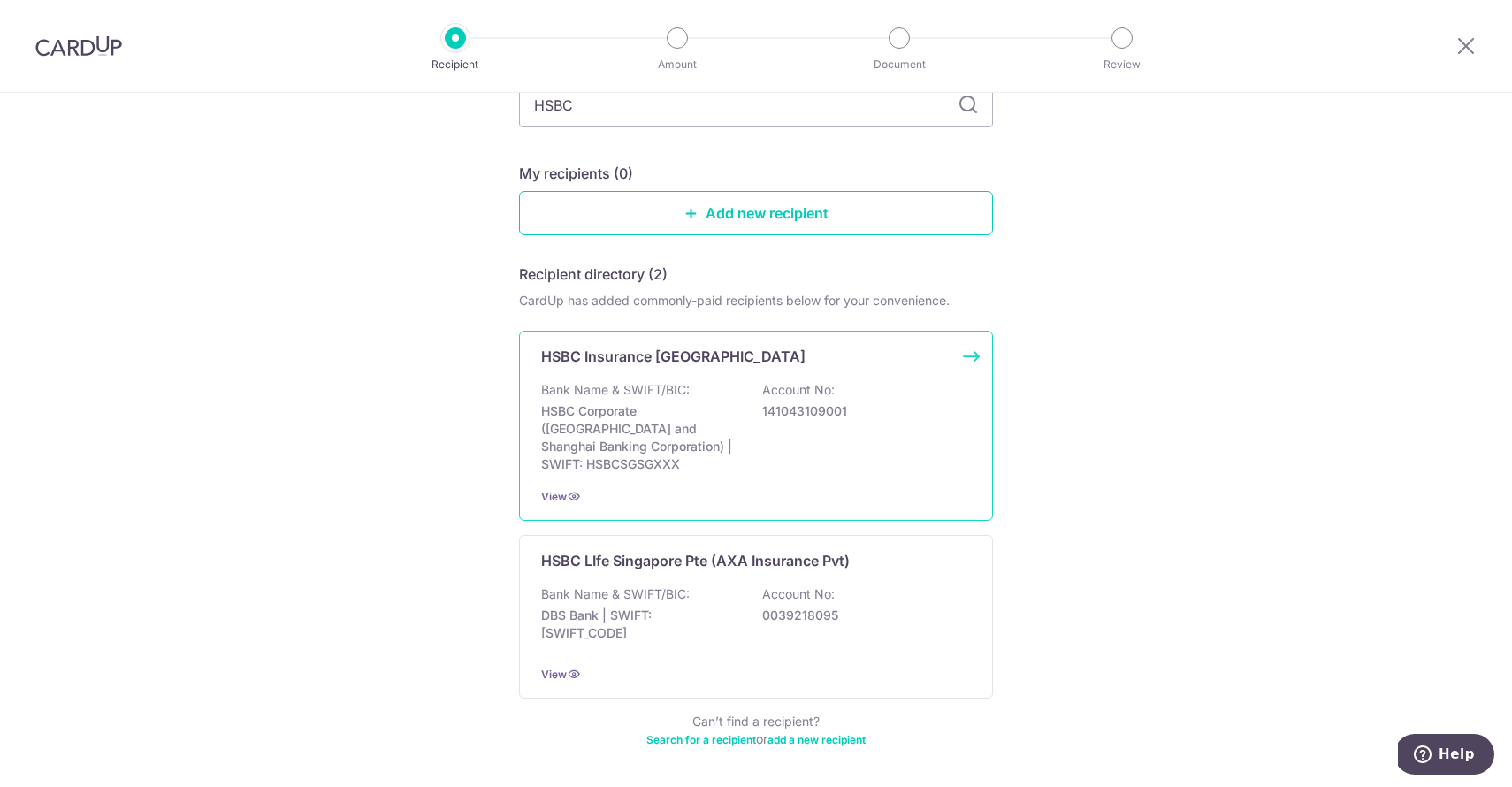
click at [621, 460] on div "HSBC Insurance [GEOGRAPHIC_DATA] Bank Name & SWIFT/BIC: HSBC Corporate (Hongkon…" at bounding box center [756, 425] width 474 height 190
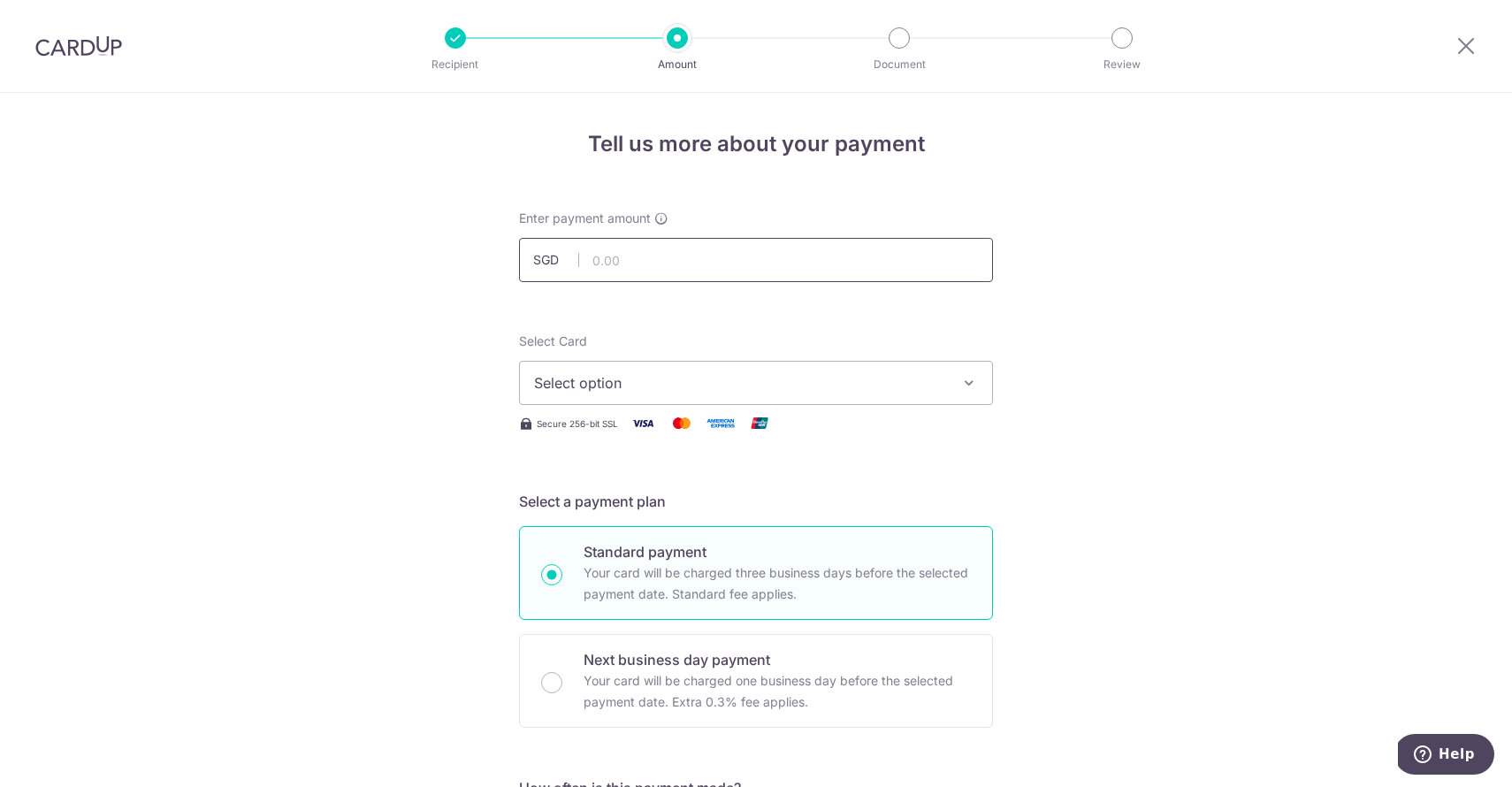
click at [626, 254] on input "text" at bounding box center [756, 259] width 474 height 44
type input "2,695.50"
click at [571, 370] on button "Select option" at bounding box center [756, 383] width 474 height 44
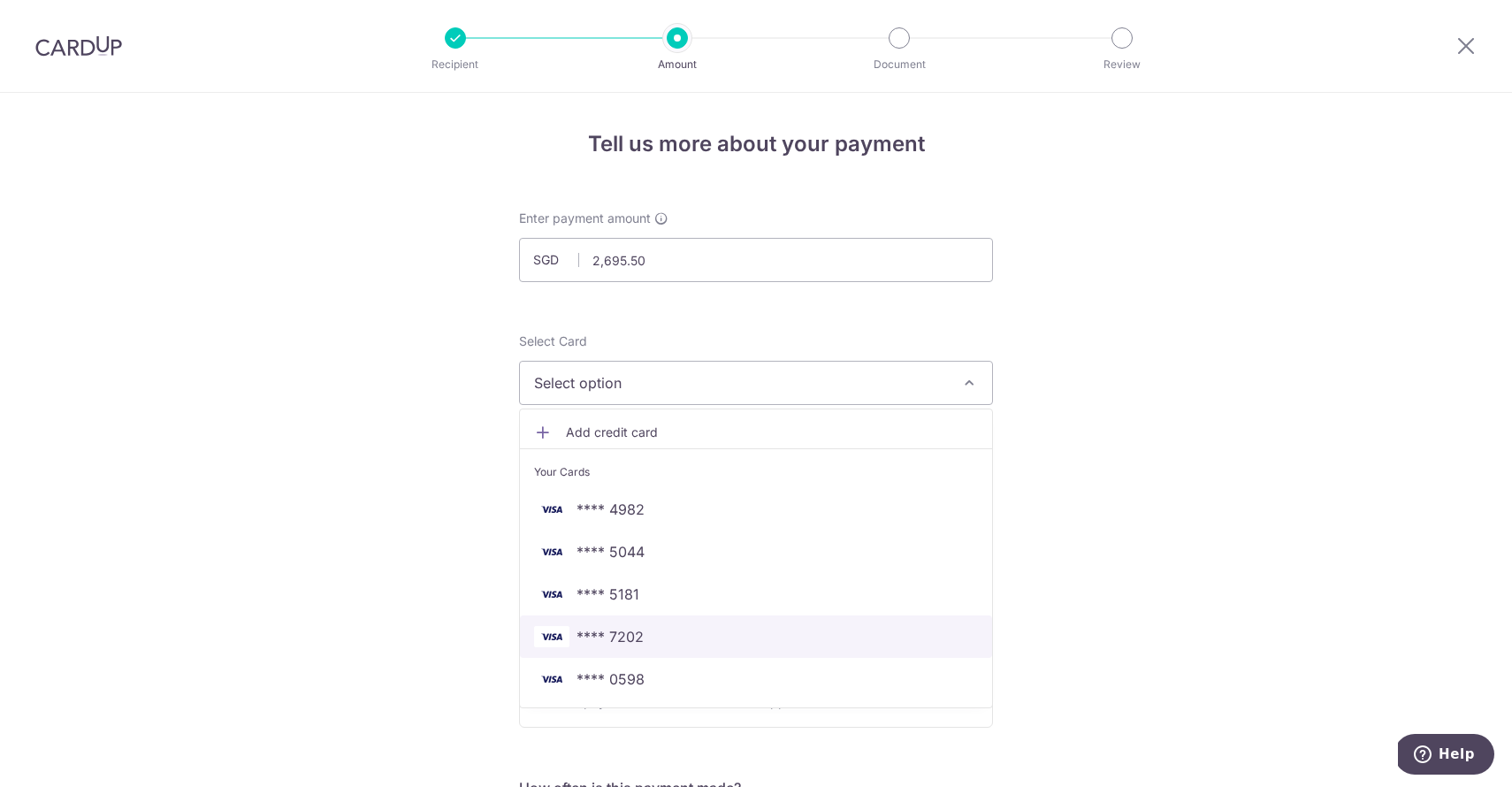
click at [586, 638] on span "**** 7202" at bounding box center [610, 636] width 68 height 21
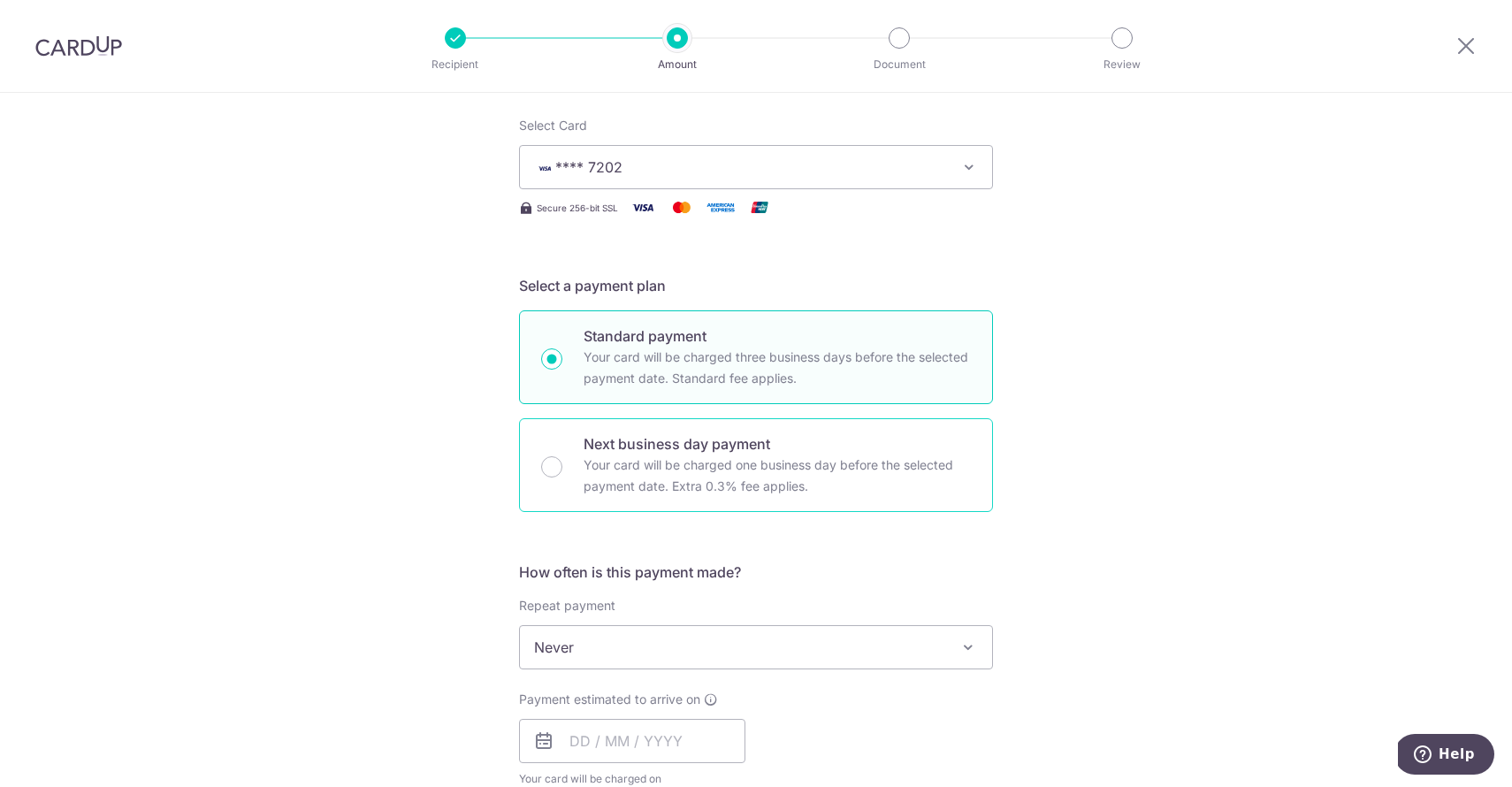
scroll to position [303, 0]
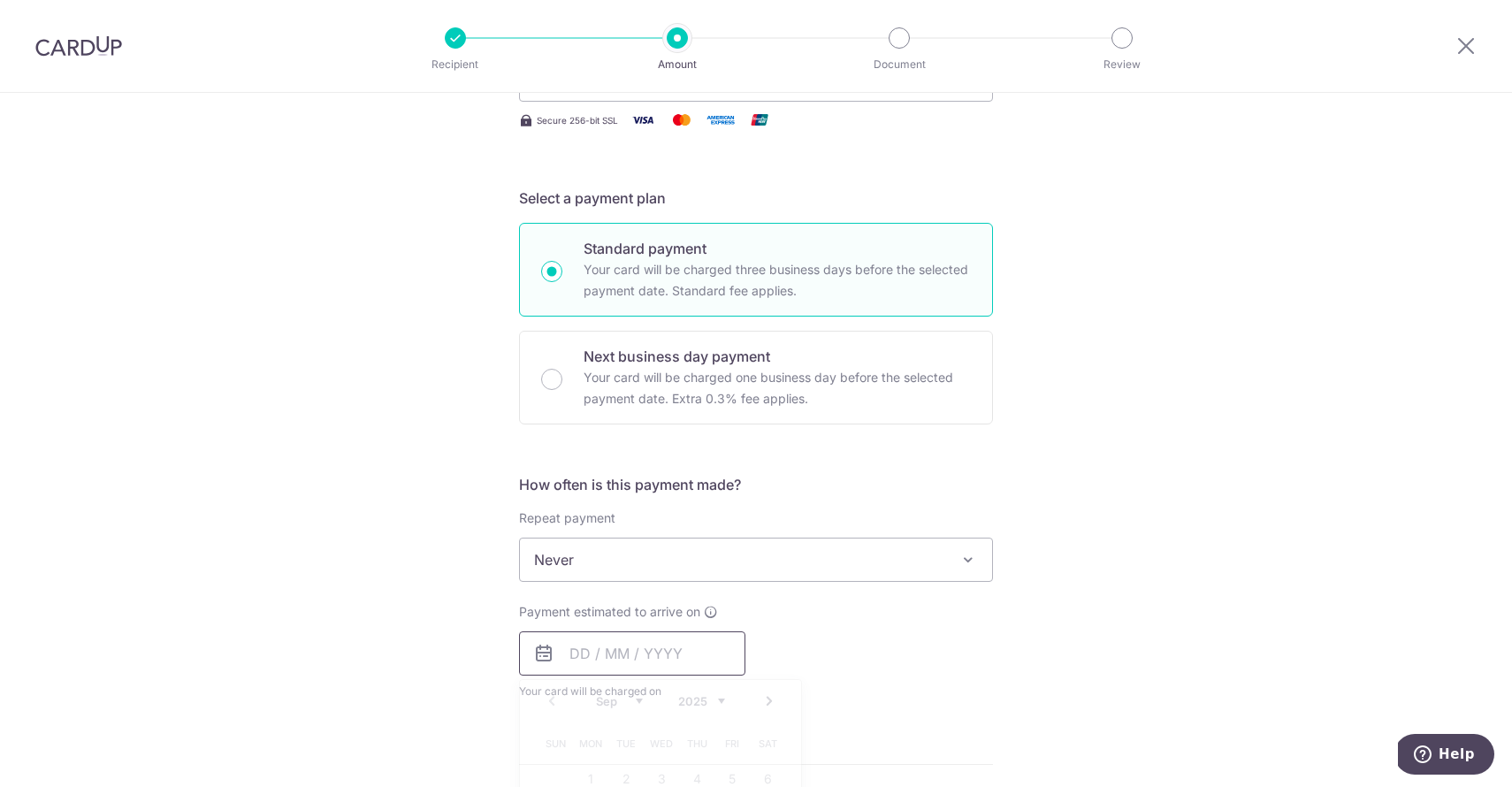
click at [573, 648] on input "text" at bounding box center [632, 653] width 227 height 44
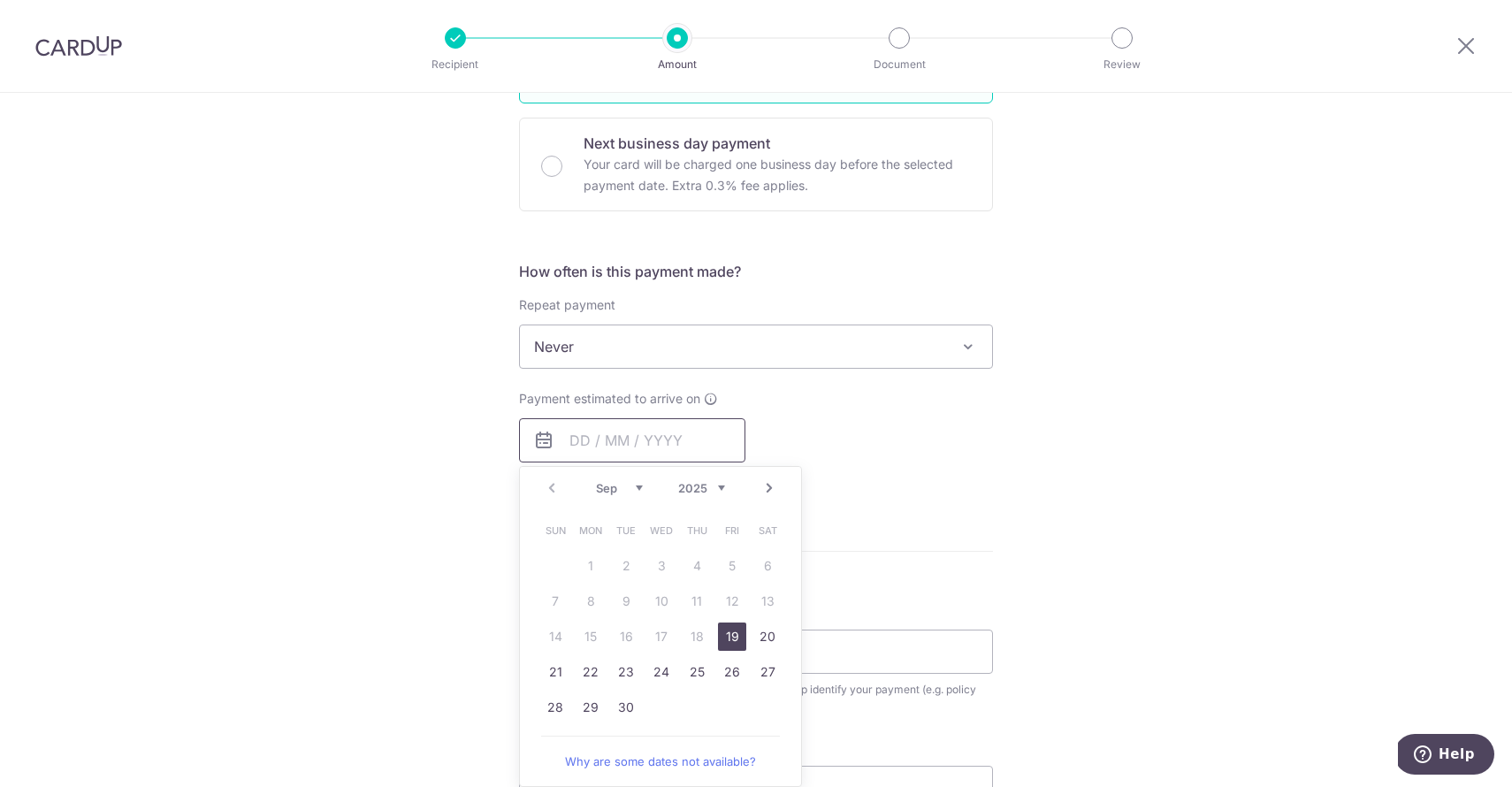
scroll to position [541, 0]
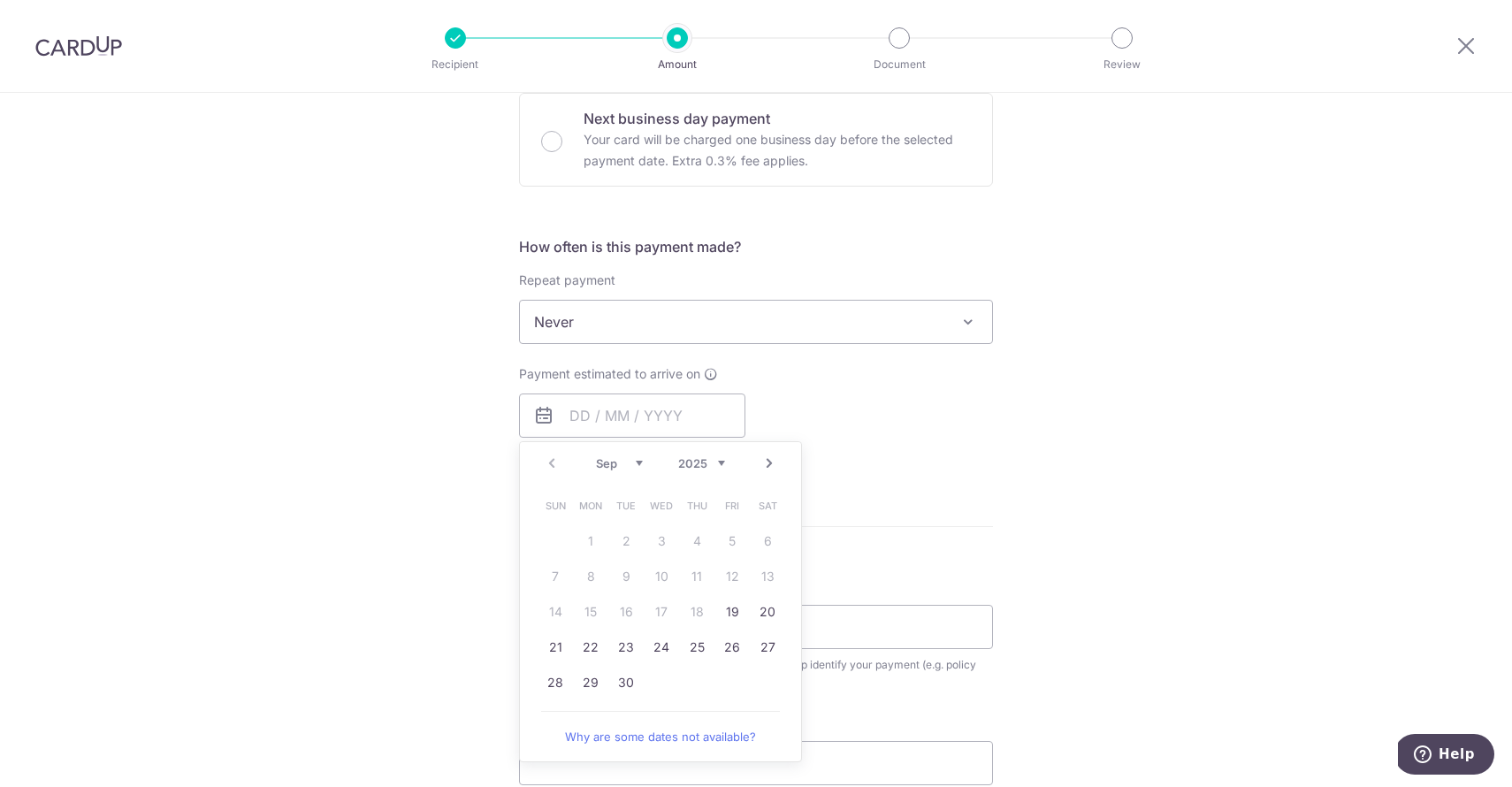
click at [765, 465] on link "Next" at bounding box center [768, 462] width 21 height 21
click at [630, 575] on link "7" at bounding box center [626, 576] width 28 height 28
type input "[DATE]"
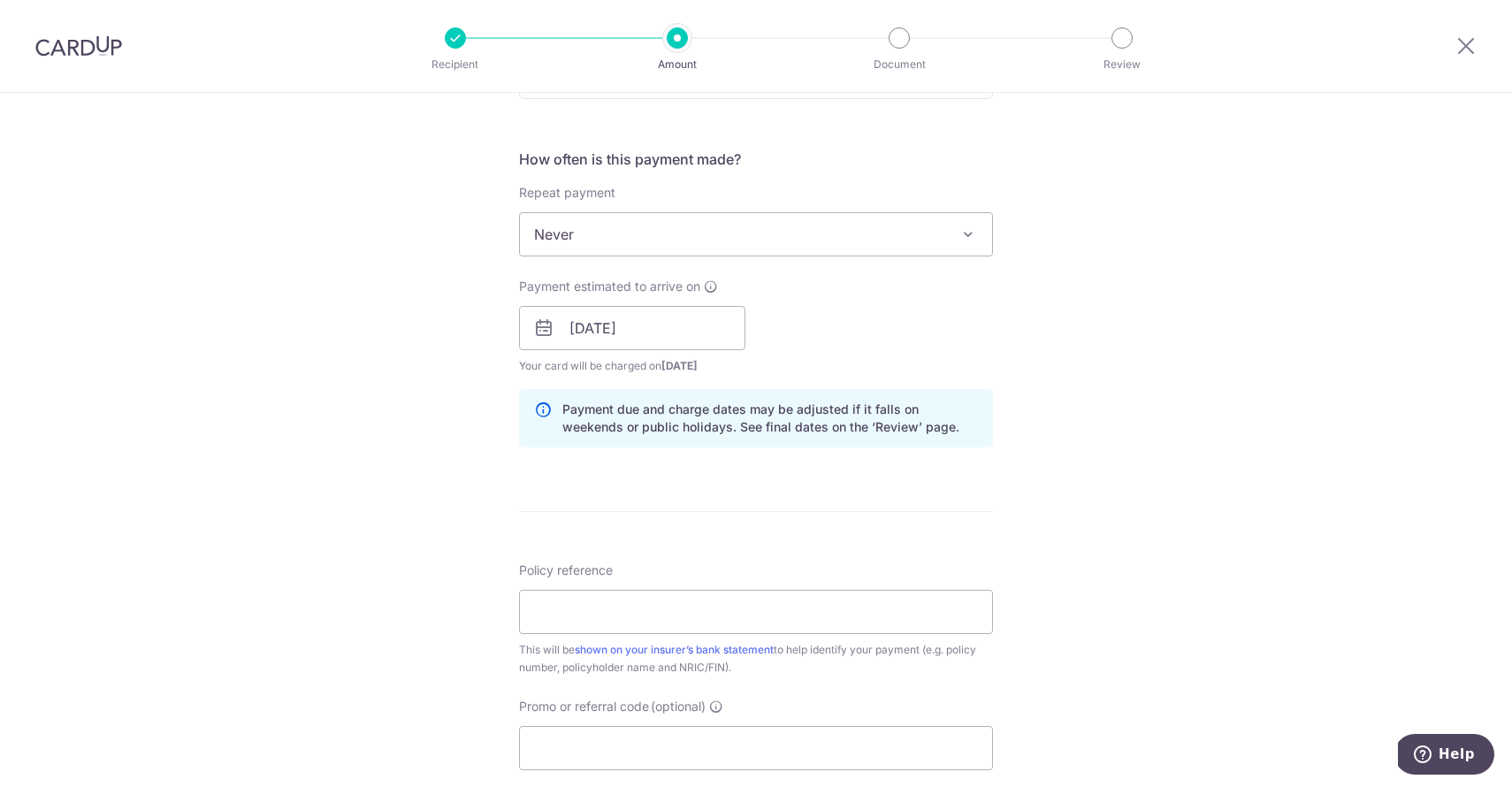
scroll to position [642, 0]
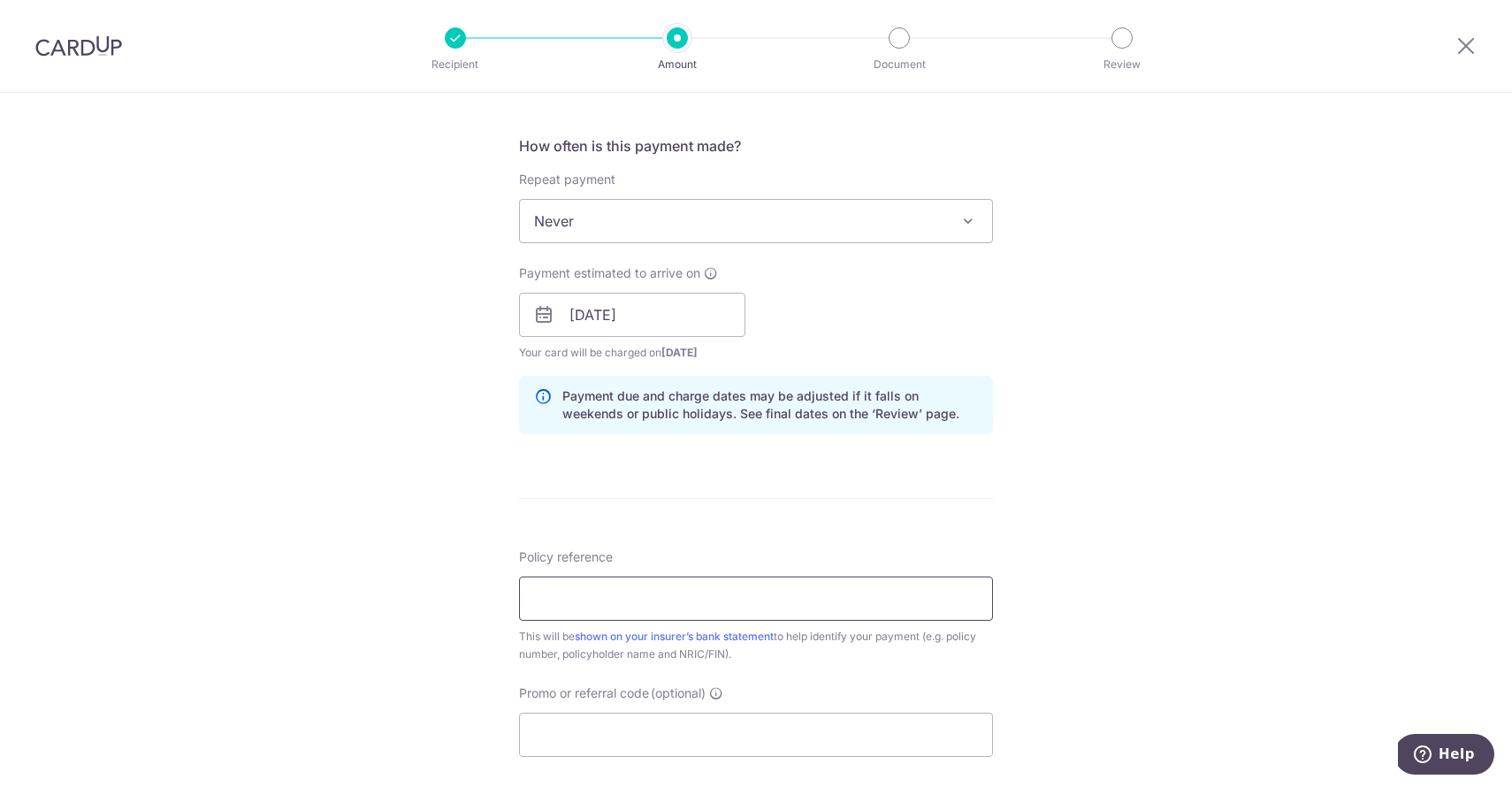
click at [623, 588] on input "Policy reference" at bounding box center [756, 598] width 474 height 44
type input "501-7169037"
click at [693, 312] on input "[DATE]" at bounding box center [632, 314] width 227 height 44
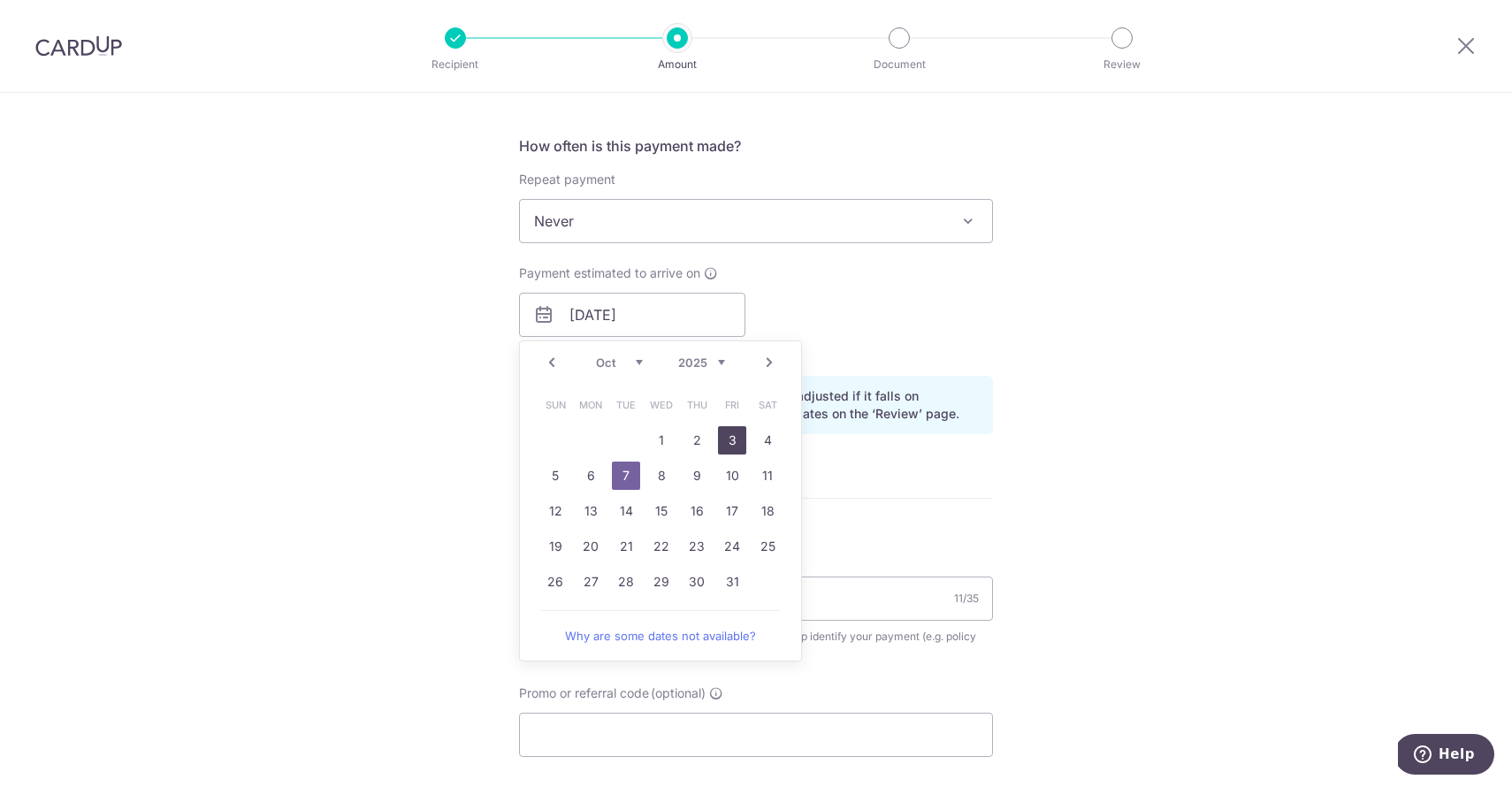
click at [732, 449] on link "3" at bounding box center [732, 440] width 28 height 28
type input "[DATE]"
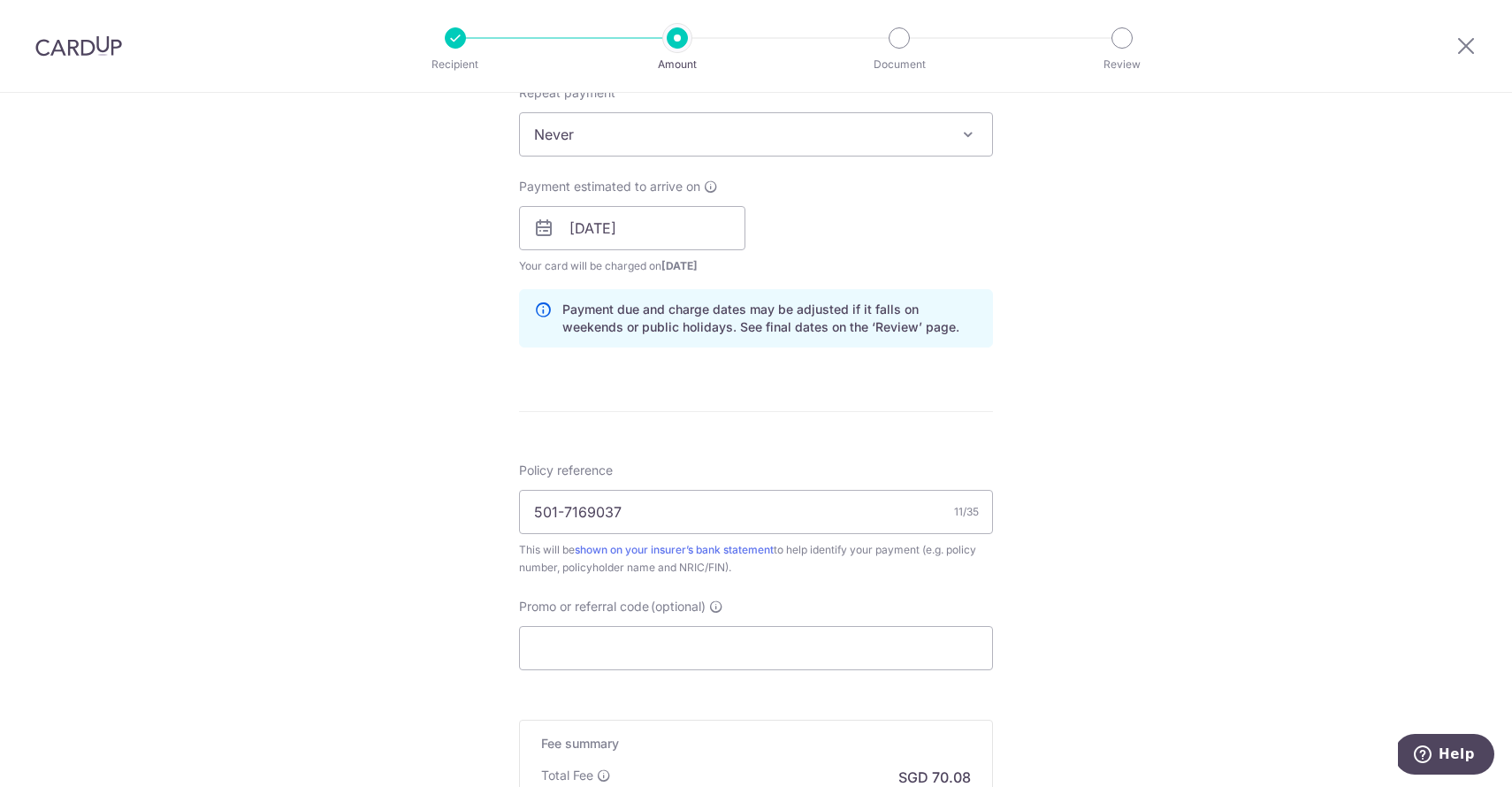
scroll to position [738, 0]
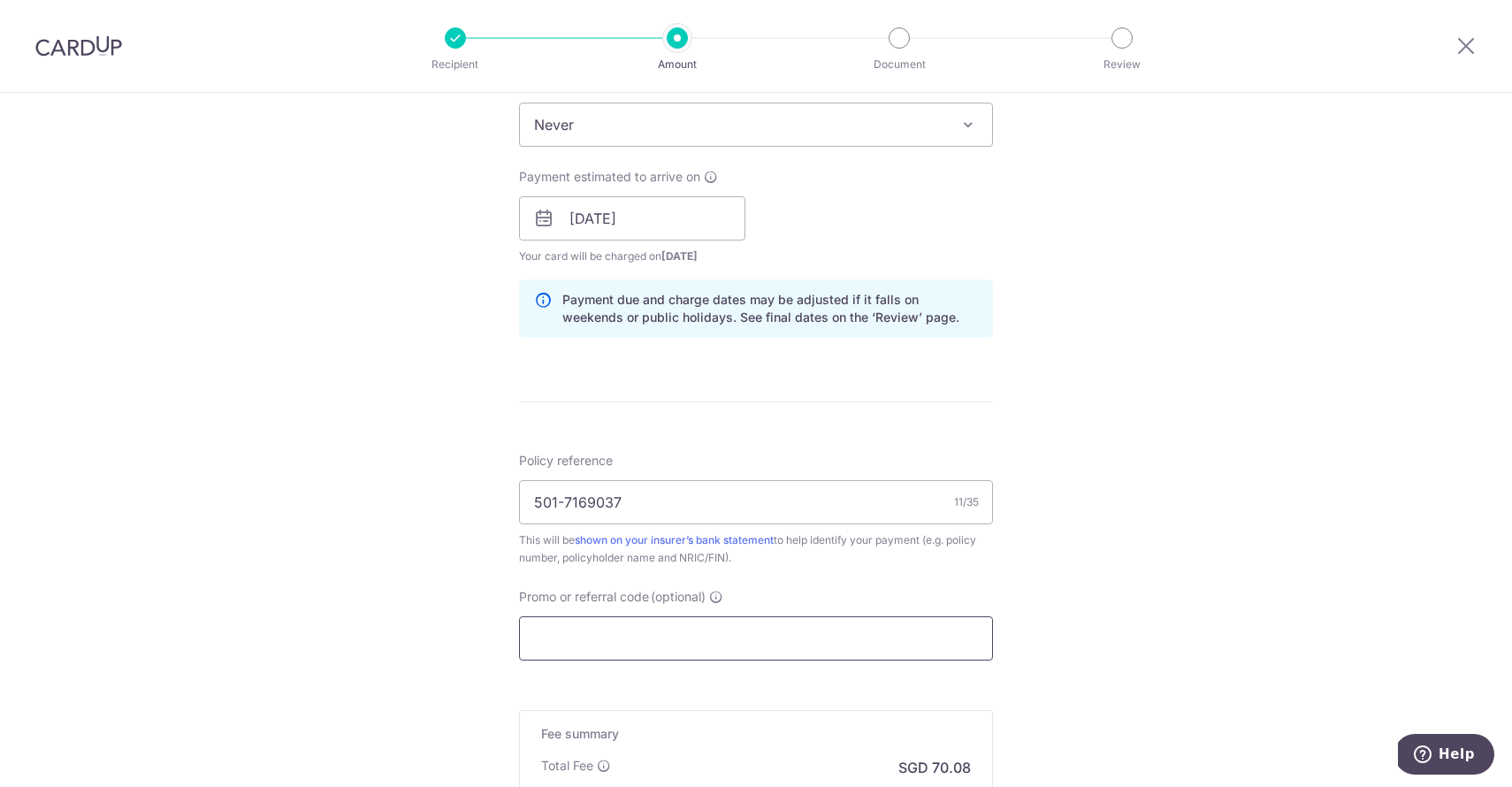
click at [632, 644] on input "Promo or referral code (optional)" at bounding box center [756, 638] width 474 height 44
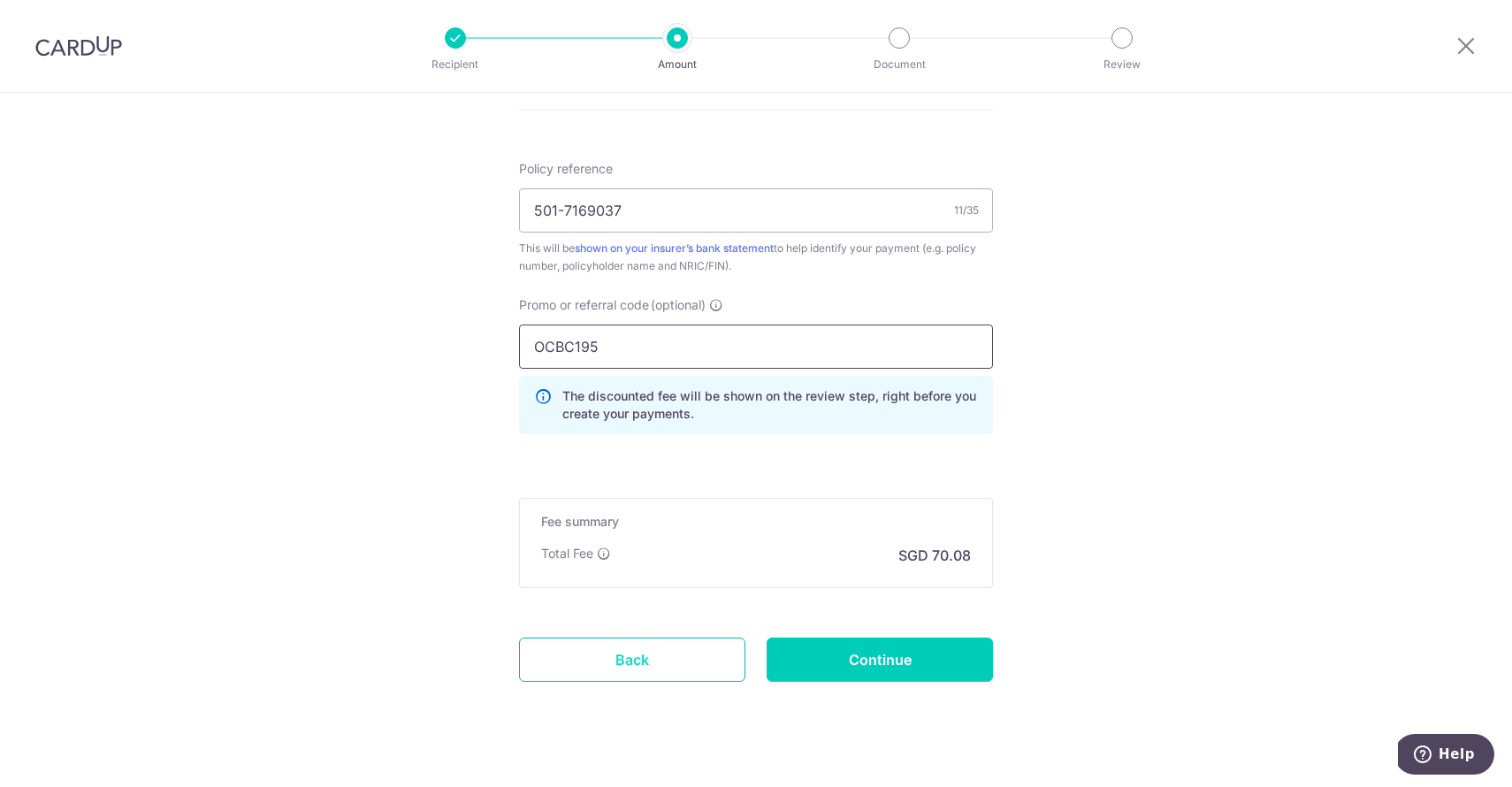
scroll to position [1048, 0]
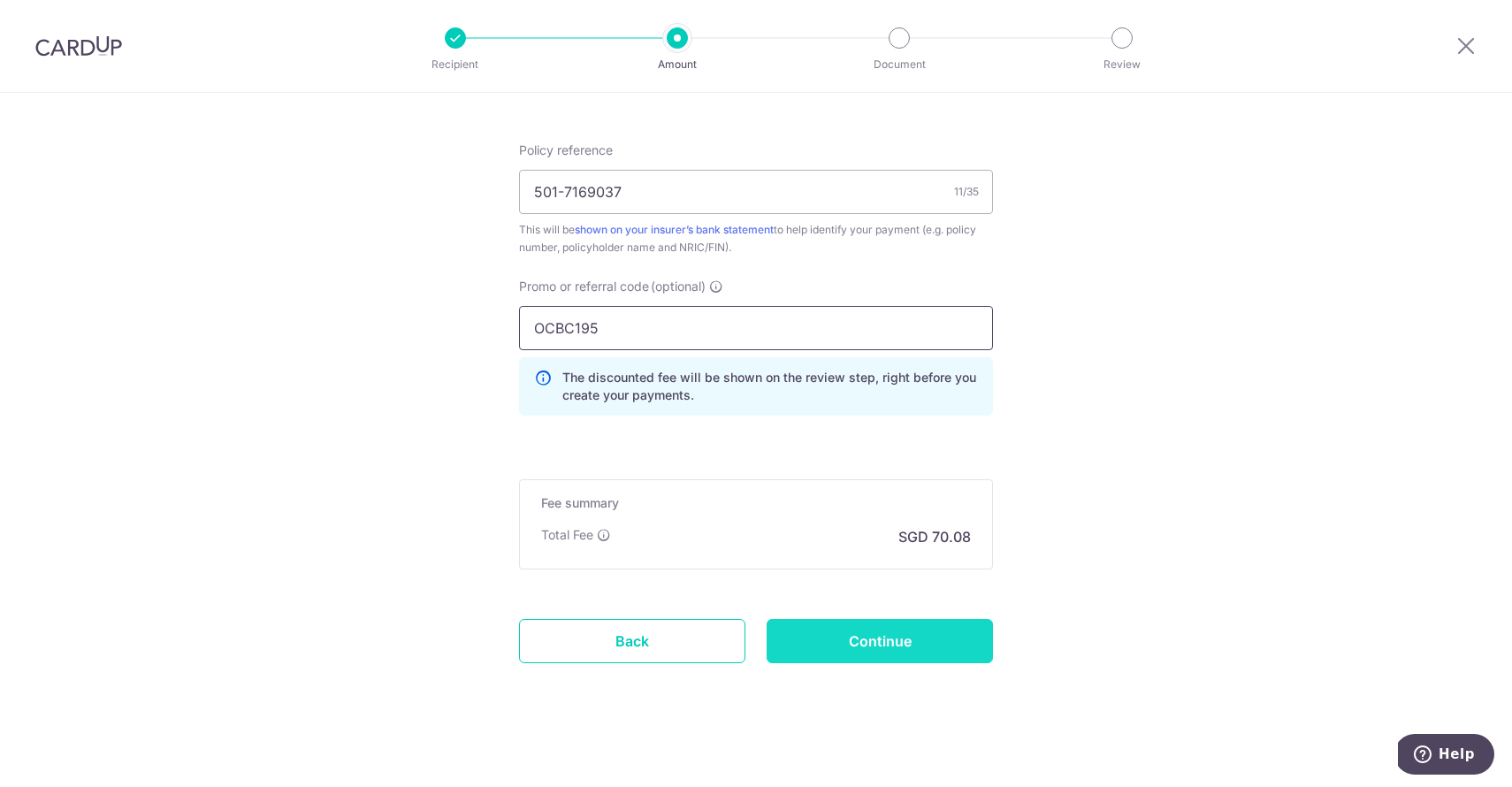
type input "OCBC195"
click at [900, 635] on input "Continue" at bounding box center [880, 641] width 227 height 44
type input "Create Schedule"
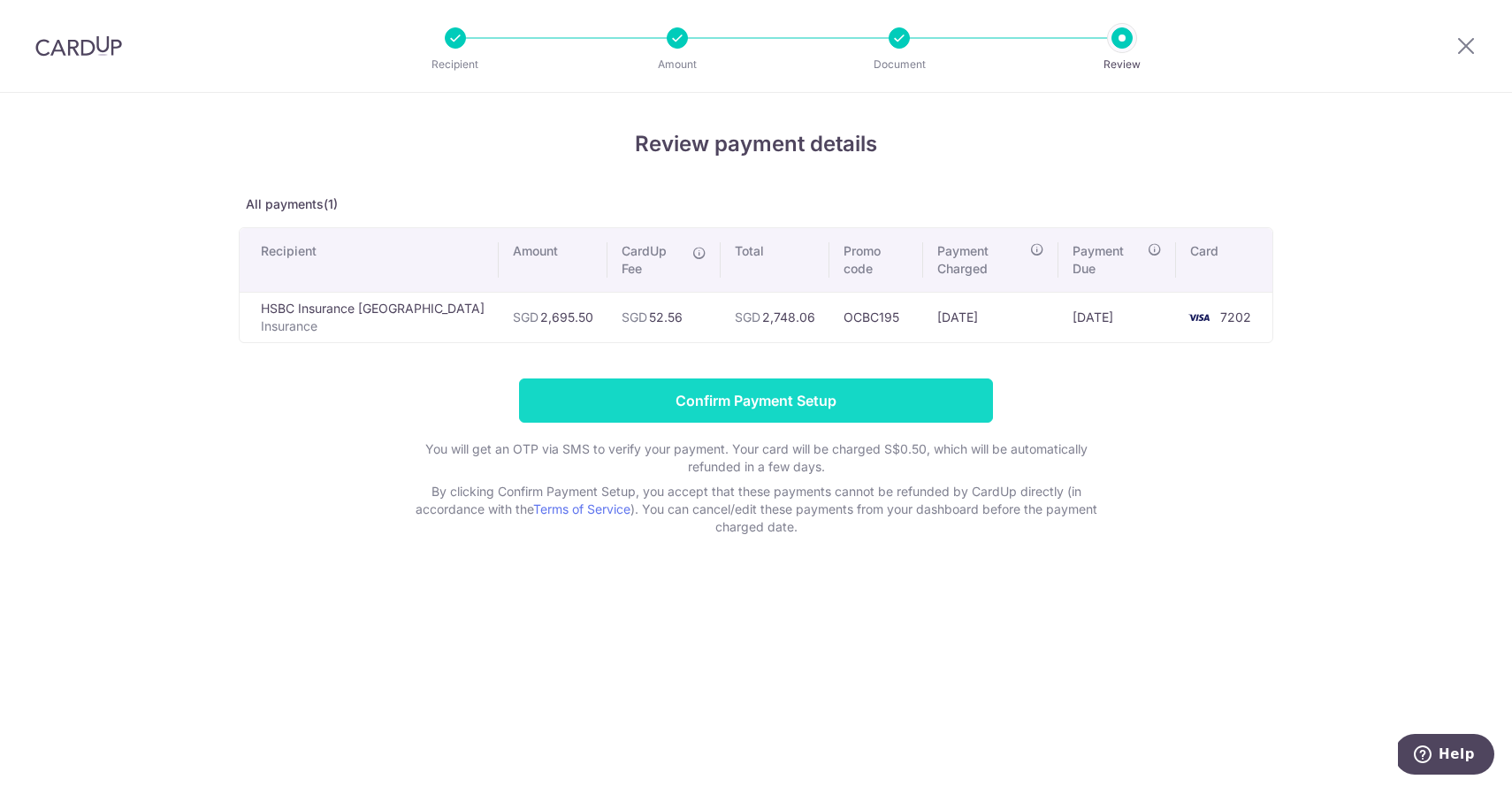
click at [898, 379] on input "Confirm Payment Setup" at bounding box center [756, 400] width 474 height 44
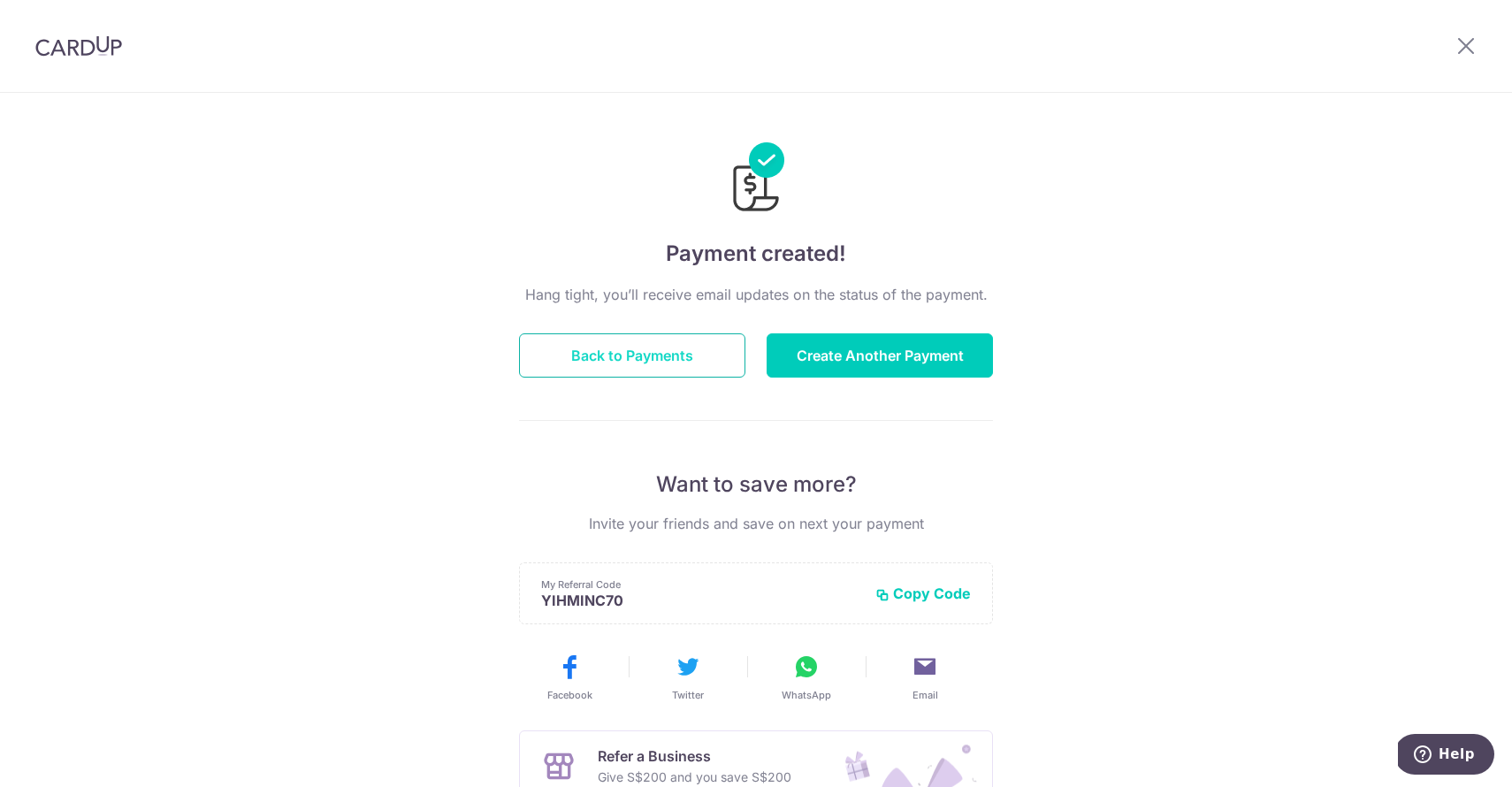
click at [663, 356] on button "Back to Payments" at bounding box center [632, 355] width 227 height 44
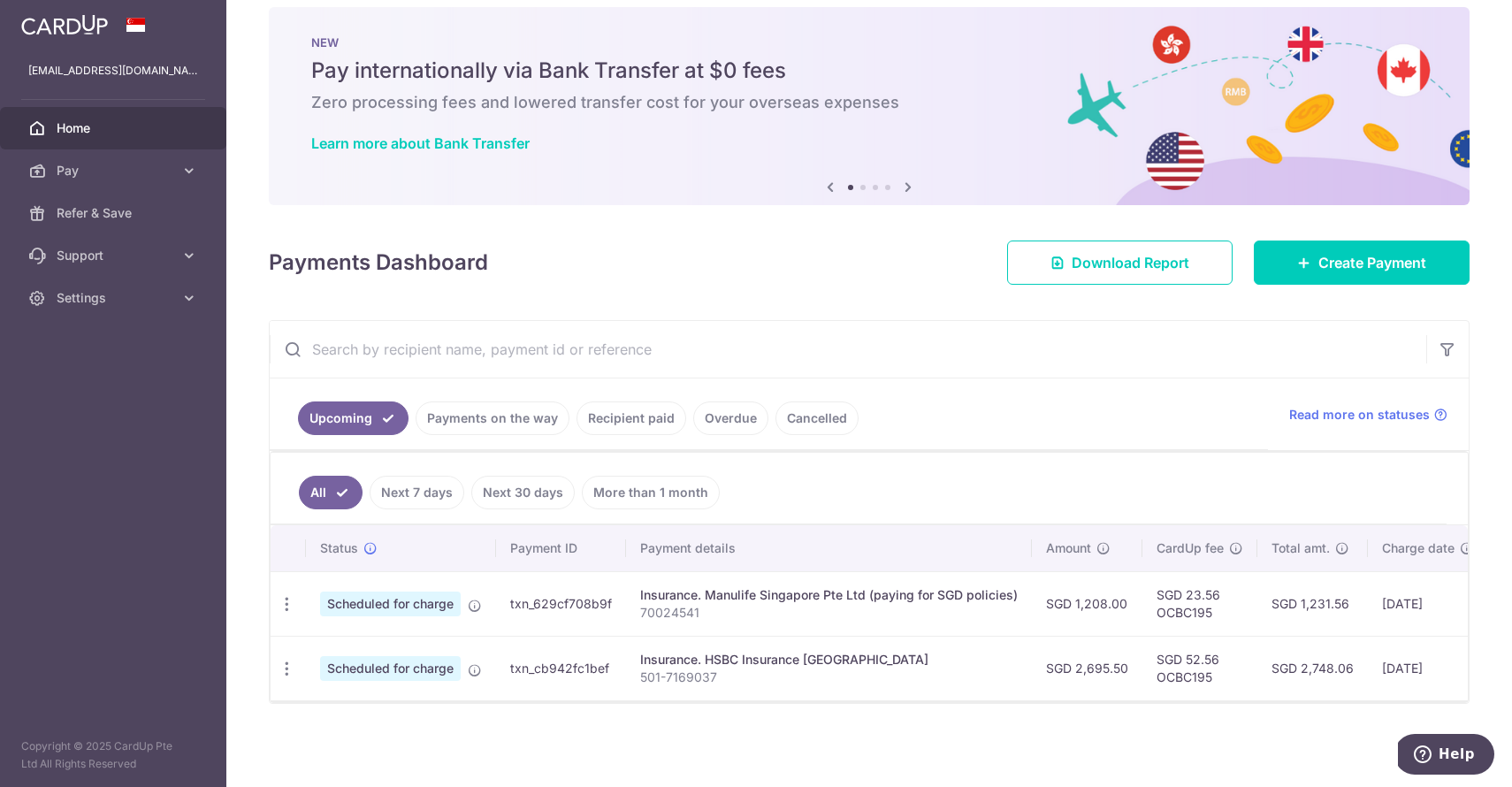
scroll to position [21, 0]
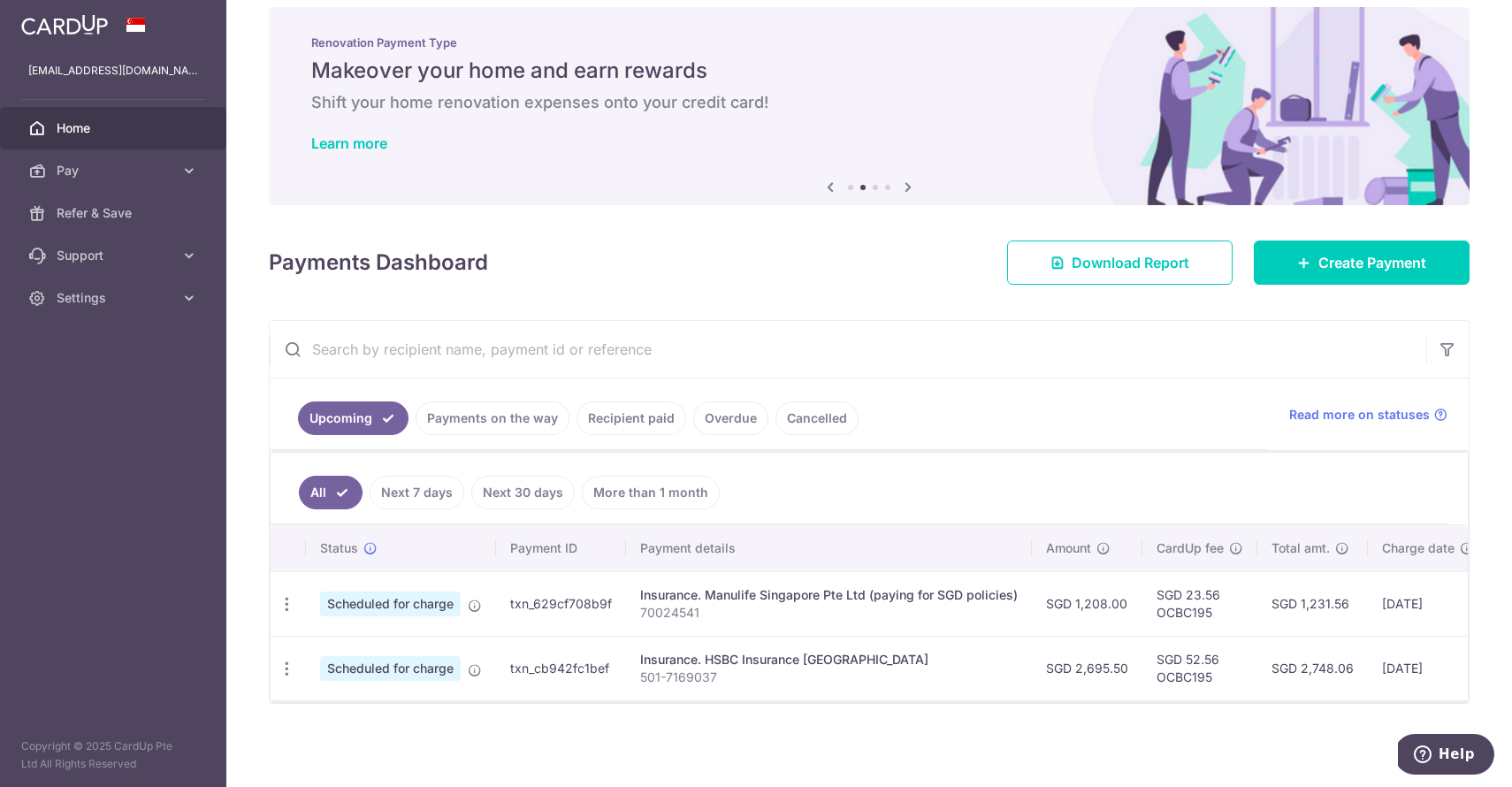
click at [663, 356] on input "text" at bounding box center [847, 349] width 1156 height 57
